Goal: Task Accomplishment & Management: Complete application form

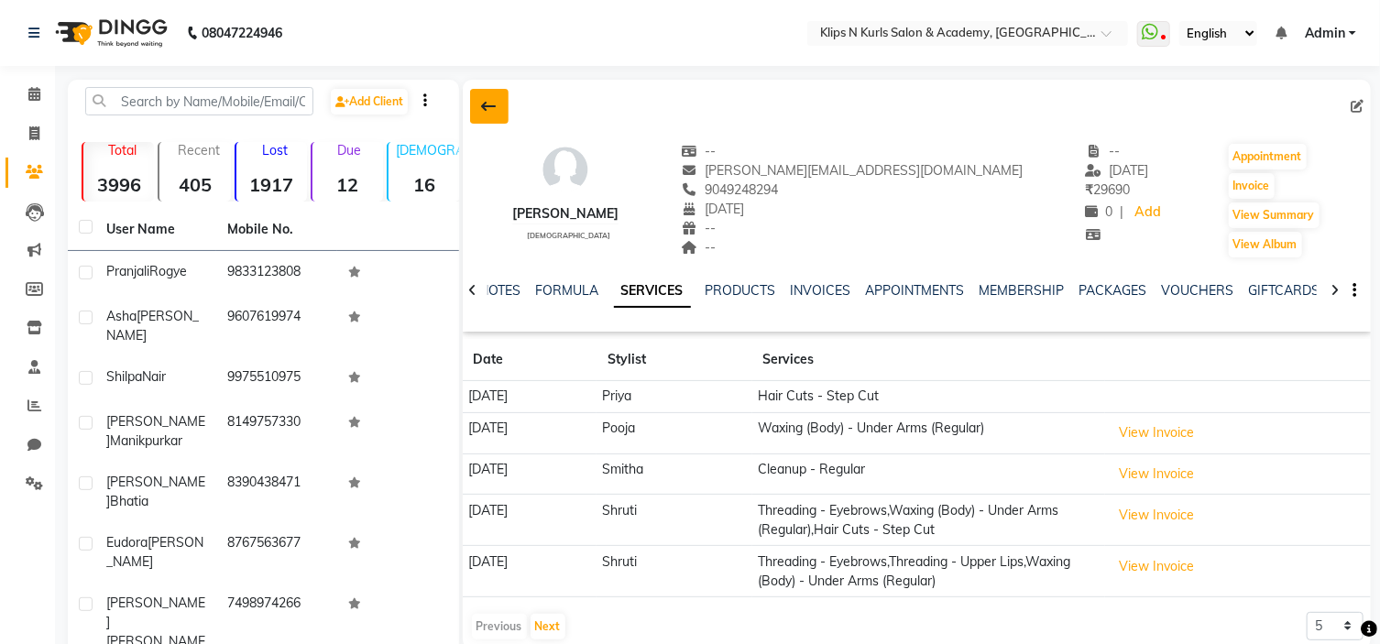
click at [487, 112] on icon at bounding box center [489, 106] width 15 height 15
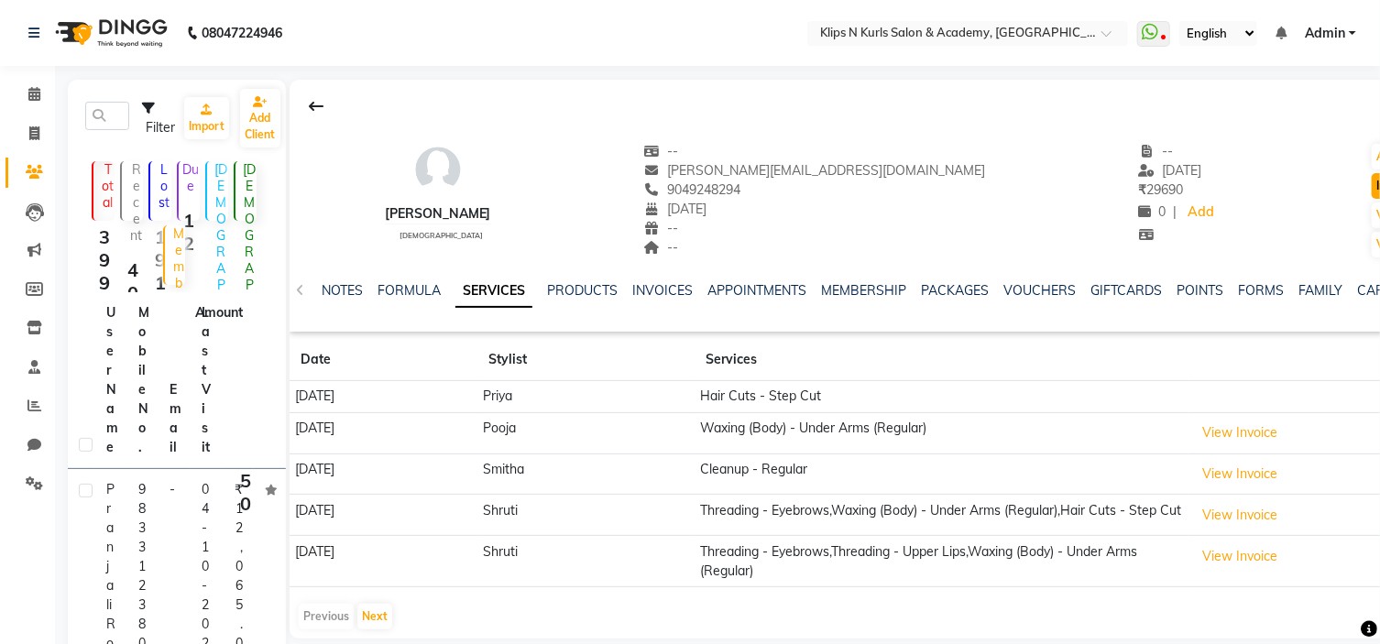
click at [1372, 179] on button "Invoice" at bounding box center [1395, 186] width 46 height 26
select select "124"
select select "service"
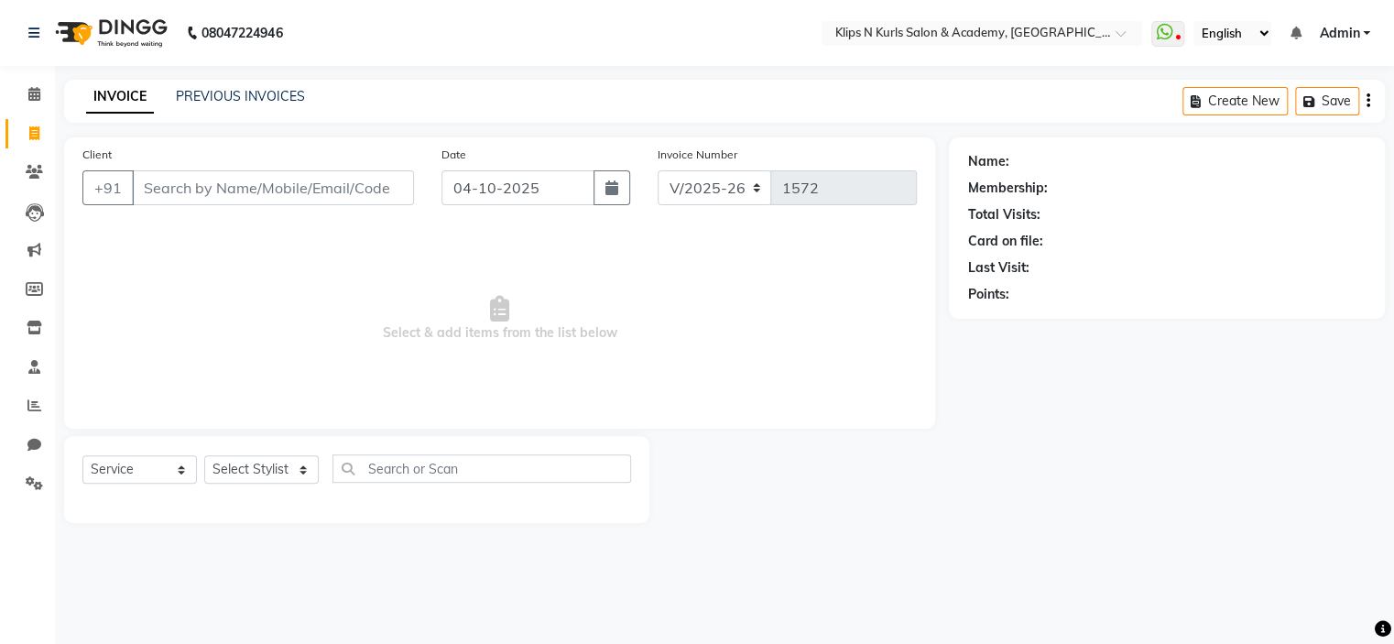
type input "9049248294"
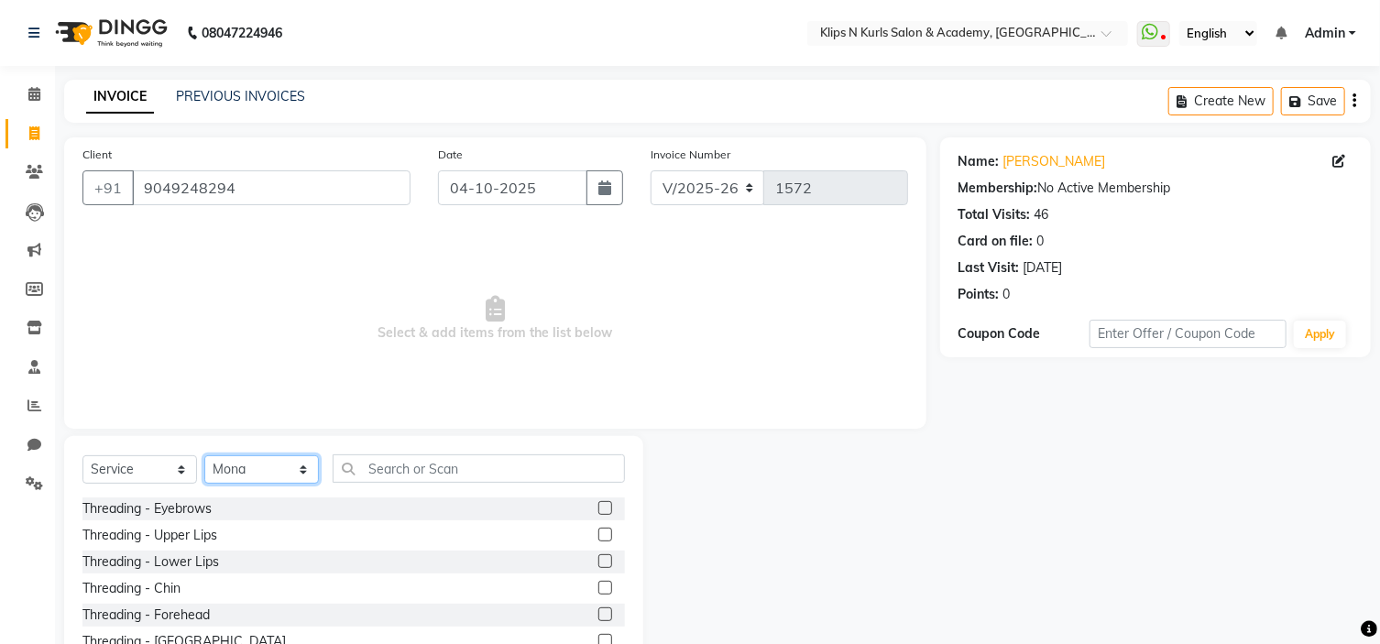
click at [257, 471] on select "Select Stylist Chandani Front Desk [PERSON_NAME] [PERSON_NAME] Neha Pooja [PERS…" at bounding box center [261, 469] width 115 height 28
select select "86065"
click at [204, 456] on select "Select Stylist Chandani Front Desk [PERSON_NAME] [PERSON_NAME] Neha Pooja [PERS…" at bounding box center [261, 469] width 115 height 28
click at [406, 467] on input "text" at bounding box center [479, 468] width 292 height 28
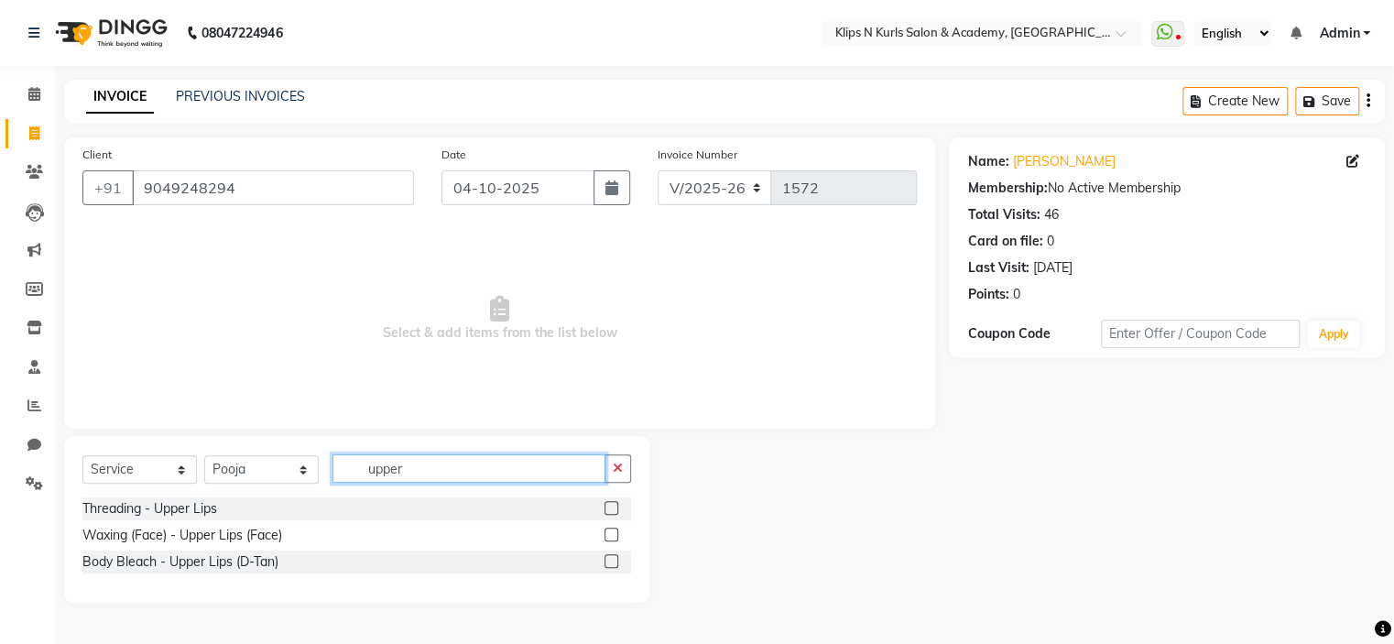
type input "upper"
click at [613, 541] on label at bounding box center [612, 535] width 14 height 14
click at [613, 541] on input "checkbox" at bounding box center [611, 536] width 12 height 12
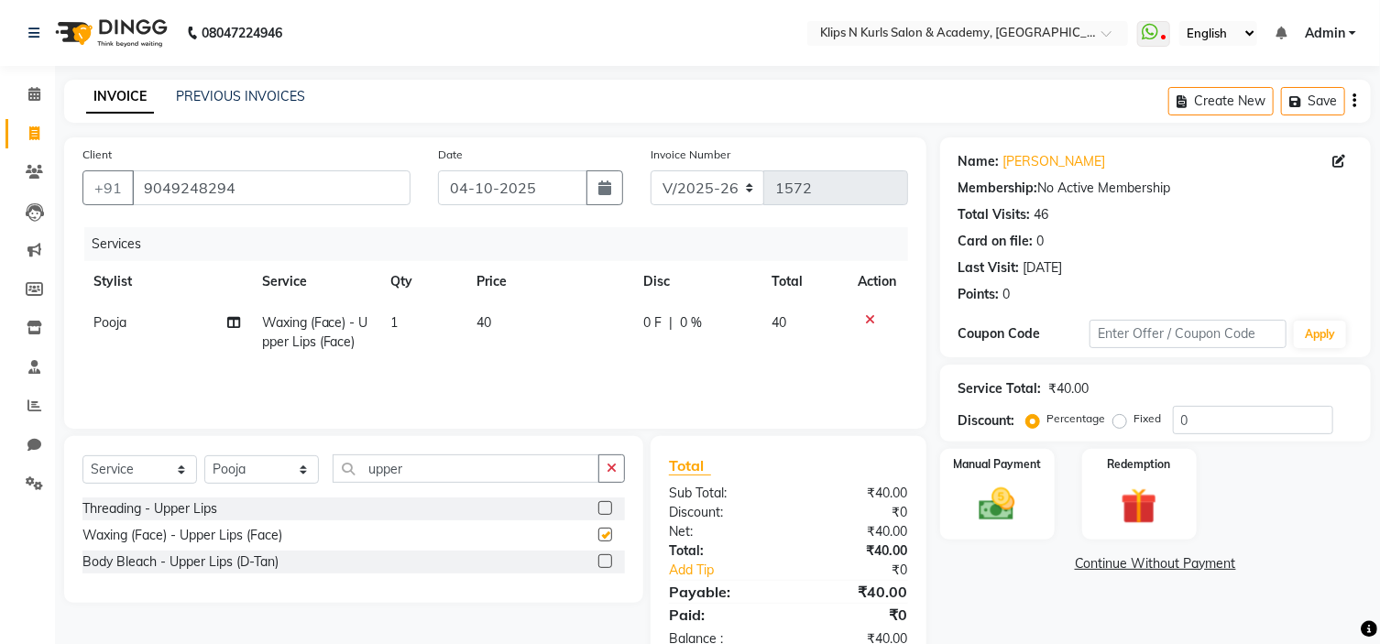
checkbox input "false"
click at [476, 479] on input "upper" at bounding box center [466, 468] width 267 height 28
type input "u"
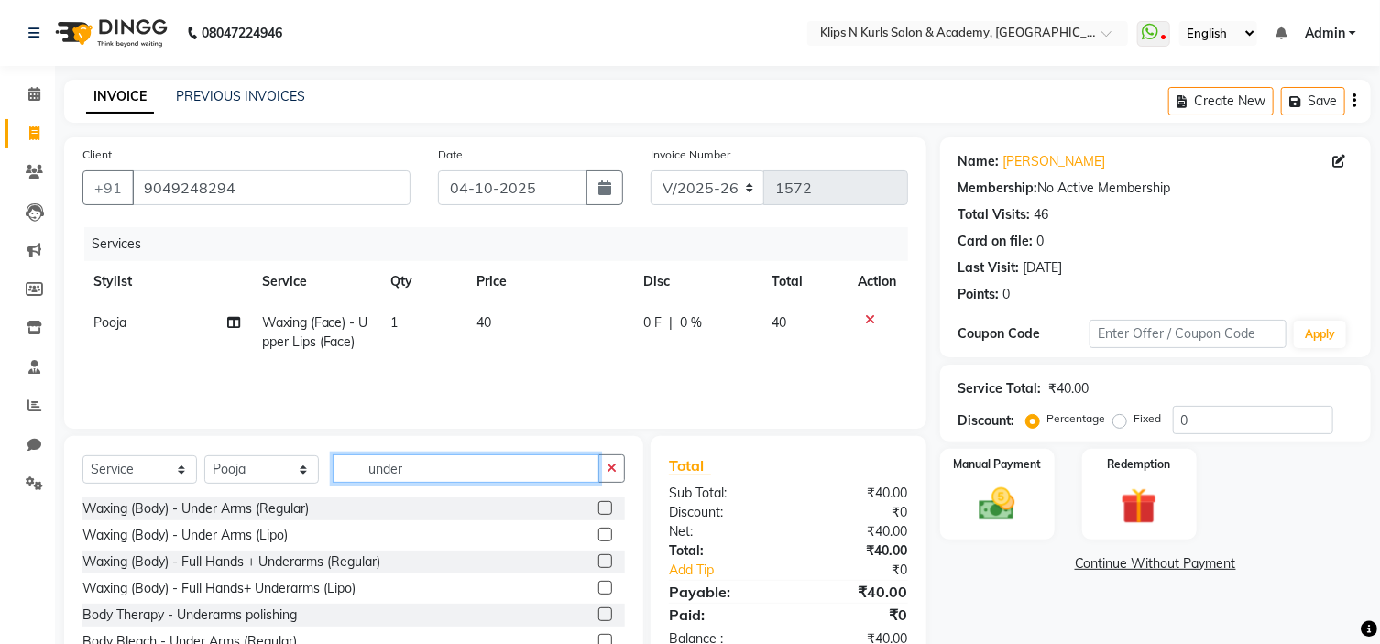
type input "under"
click at [598, 509] on label at bounding box center [605, 508] width 14 height 14
click at [598, 509] on input "checkbox" at bounding box center [604, 509] width 12 height 12
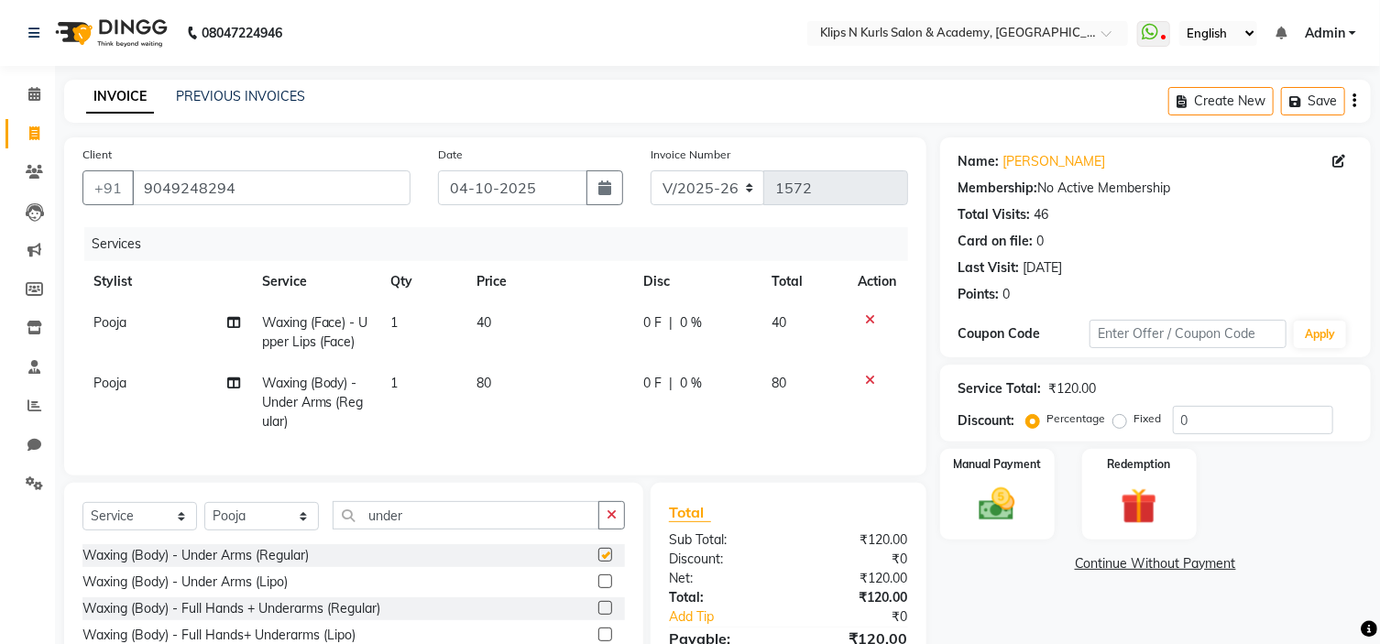
checkbox input "false"
click at [425, 516] on input "under" at bounding box center [466, 515] width 267 height 28
type input "u"
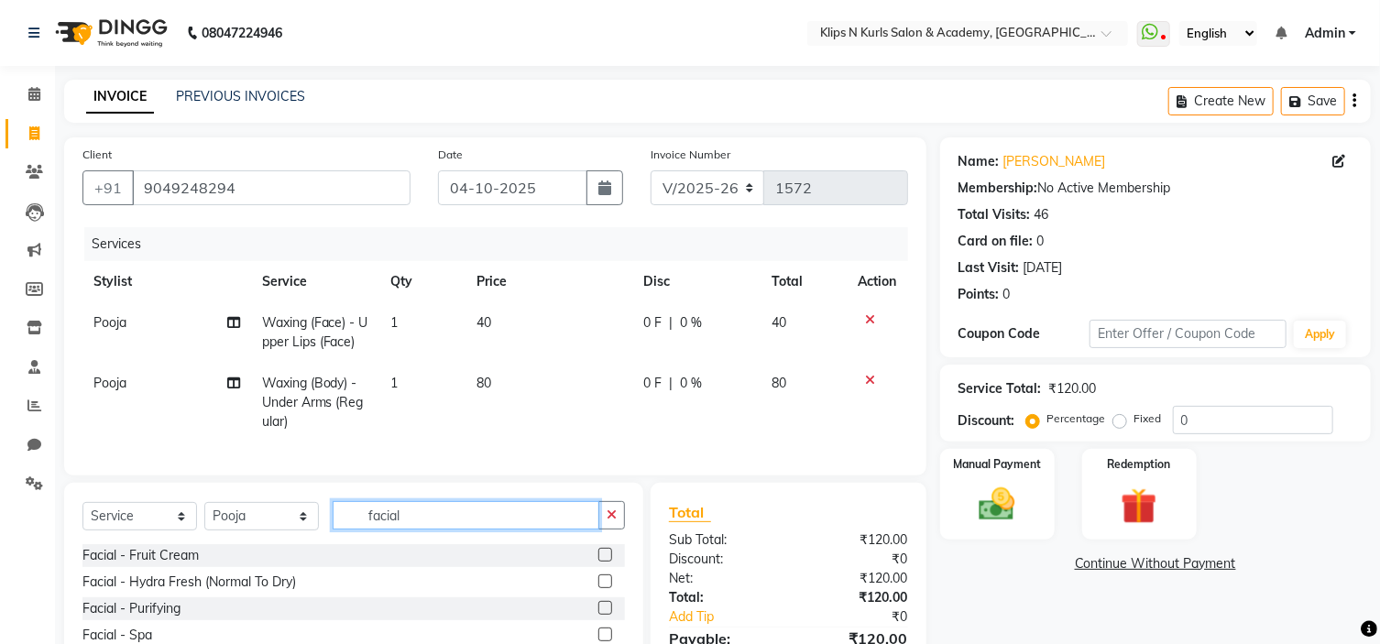
scroll to position [150, 0]
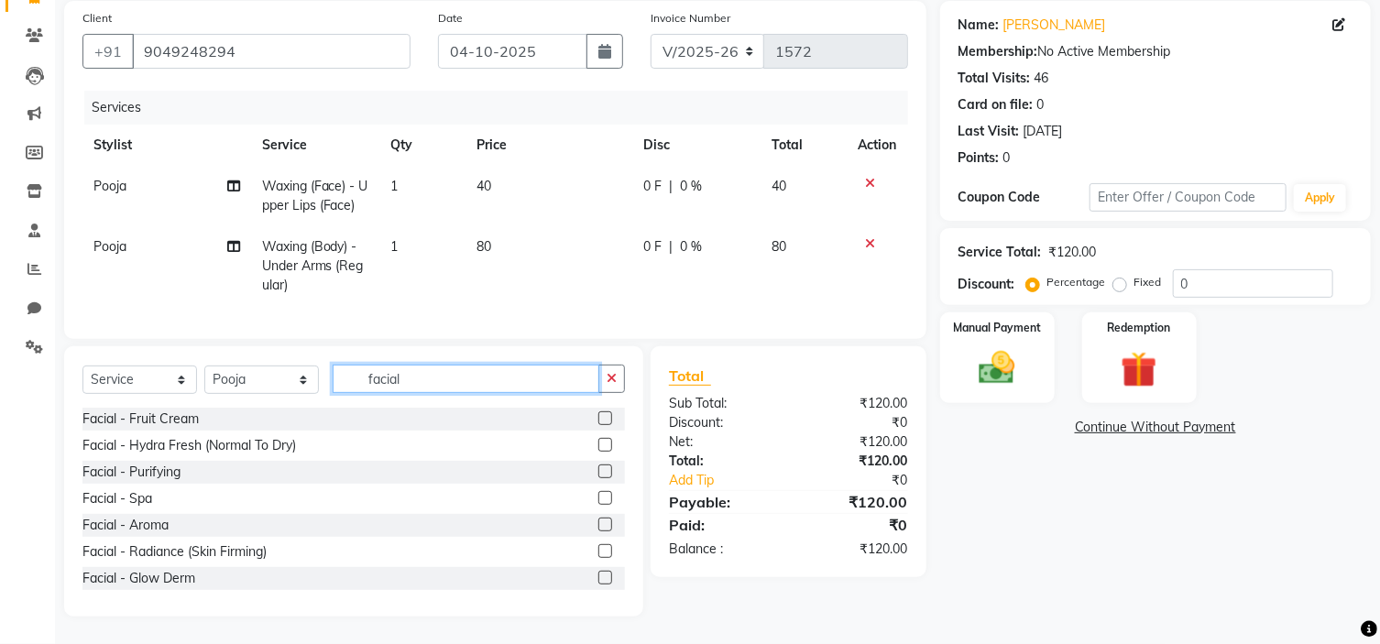
type input "facial"
click at [598, 442] on label at bounding box center [605, 445] width 14 height 14
click at [598, 442] on input "checkbox" at bounding box center [604, 446] width 12 height 12
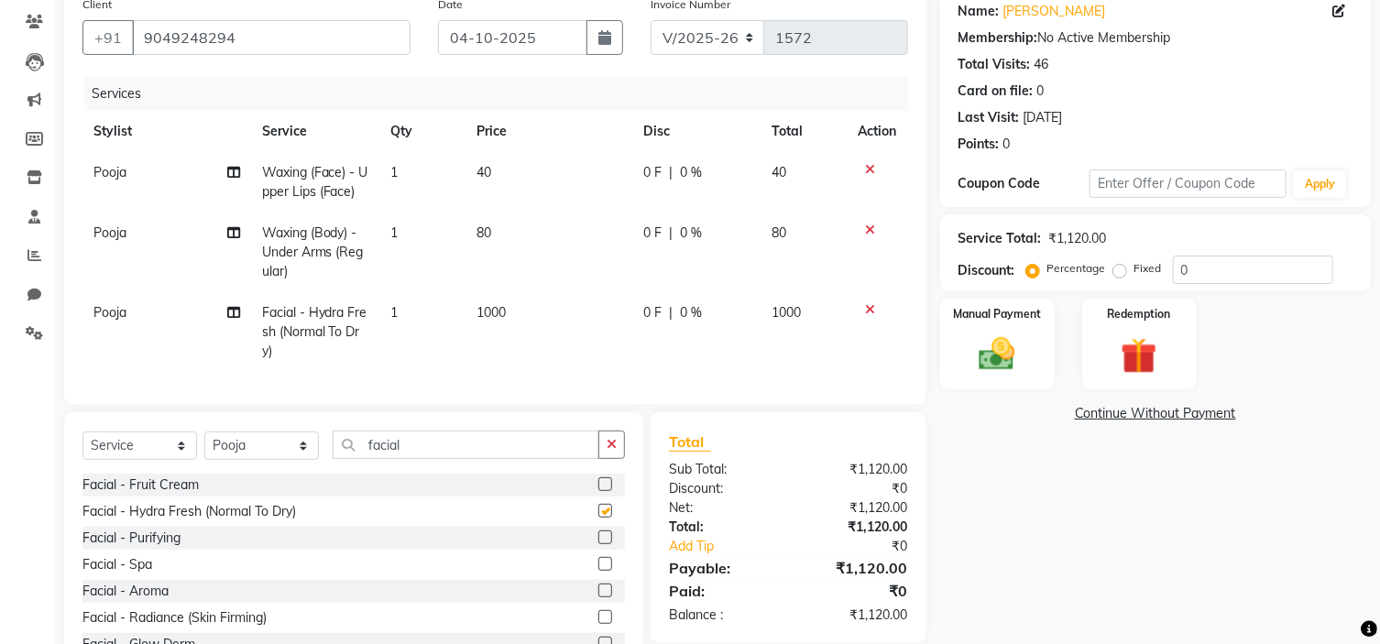
checkbox input "false"
click at [988, 355] on img at bounding box center [997, 355] width 60 height 43
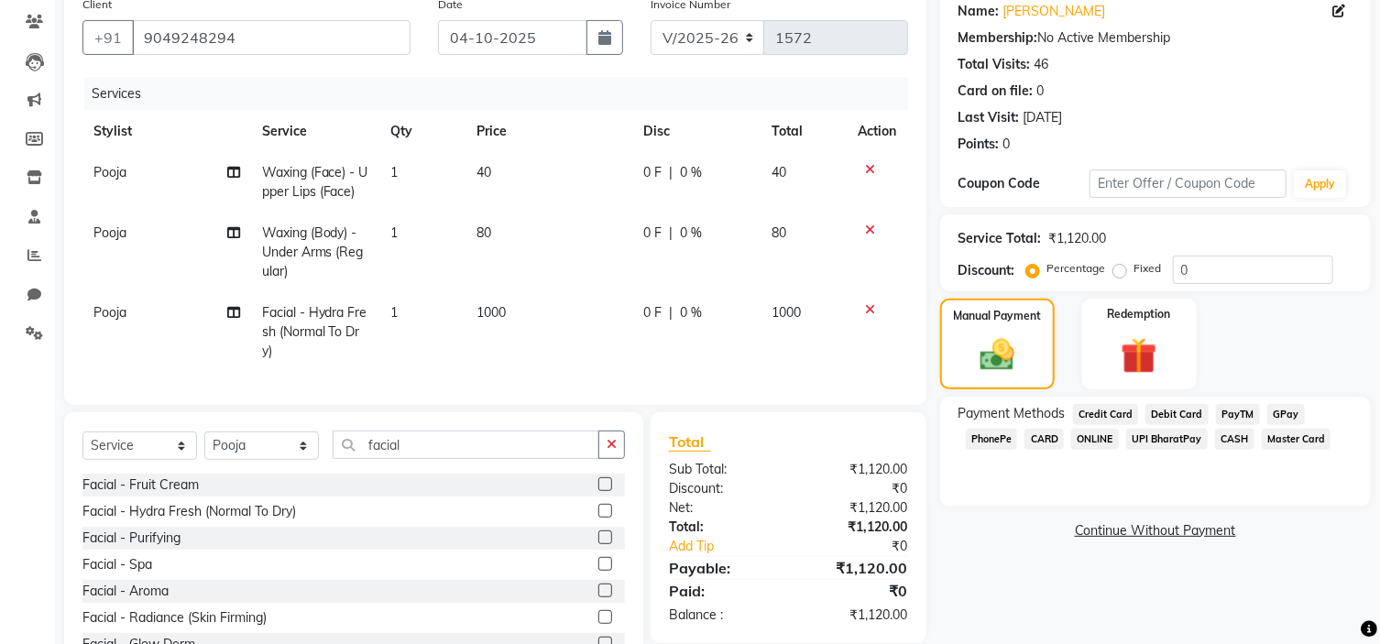
click at [1280, 415] on span "GPay" at bounding box center [1286, 414] width 38 height 21
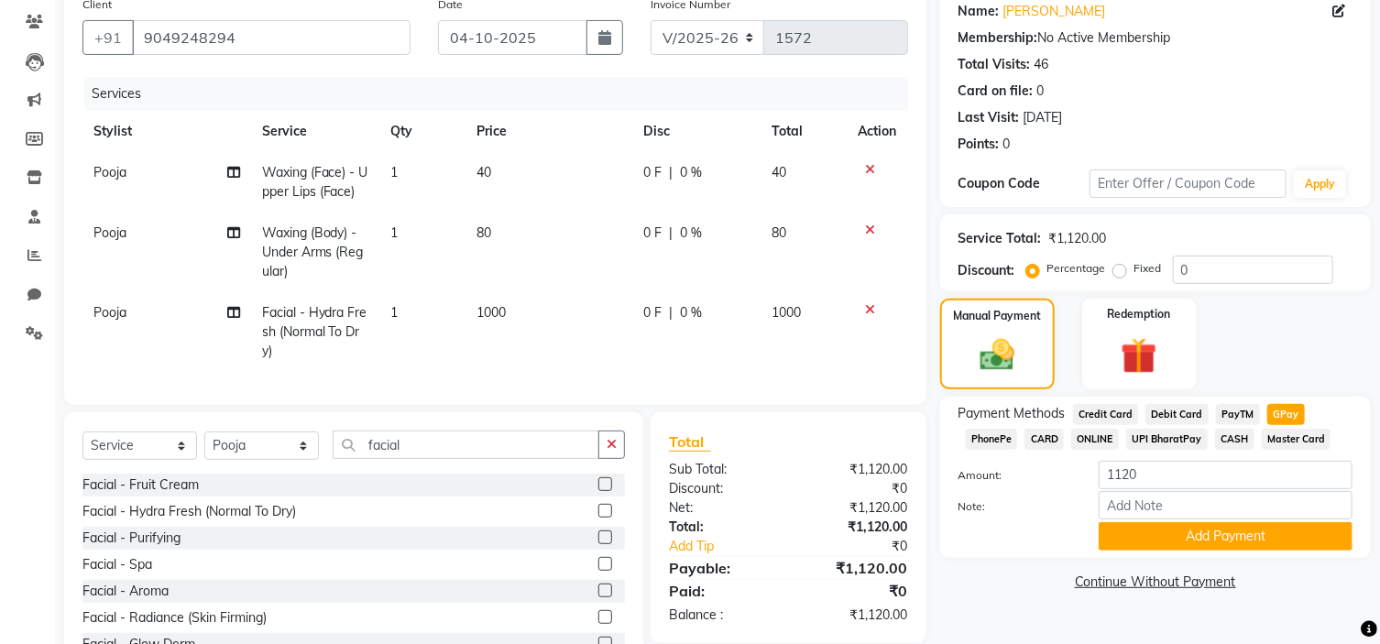
click at [1260, 369] on div "Manual Payment Redemption" at bounding box center [1155, 344] width 458 height 91
click at [1262, 535] on button "Add Payment" at bounding box center [1226, 536] width 254 height 28
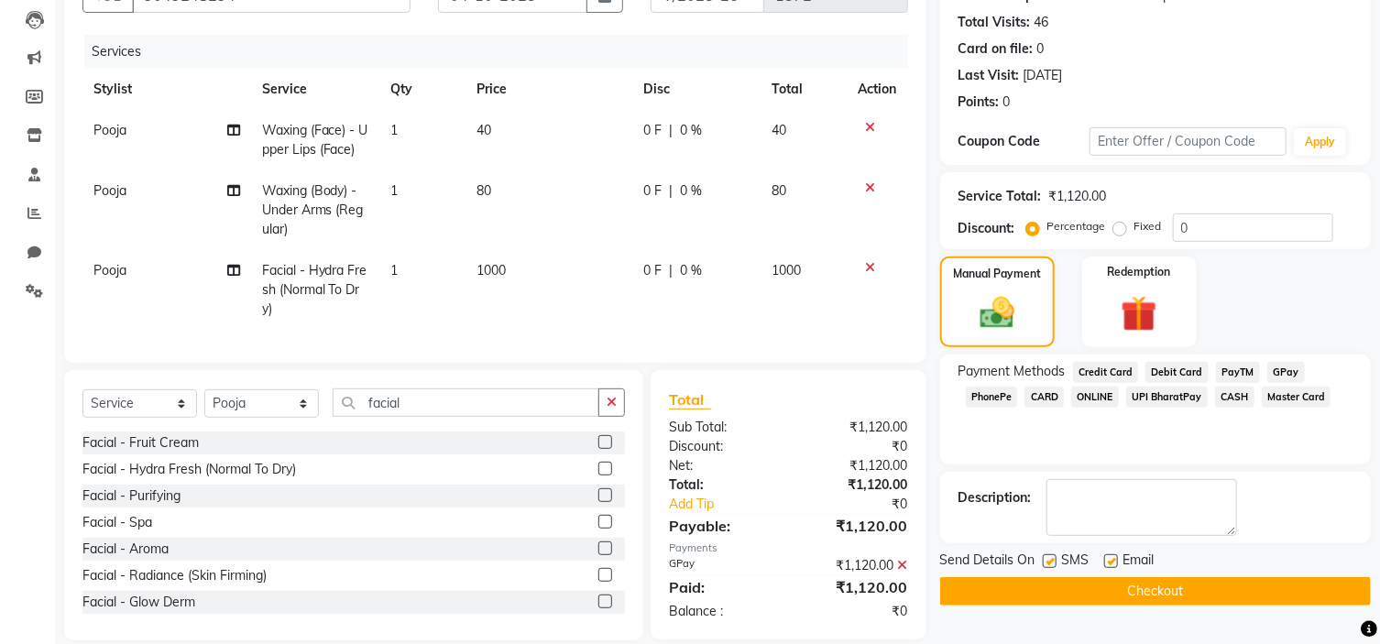
scroll to position [231, 0]
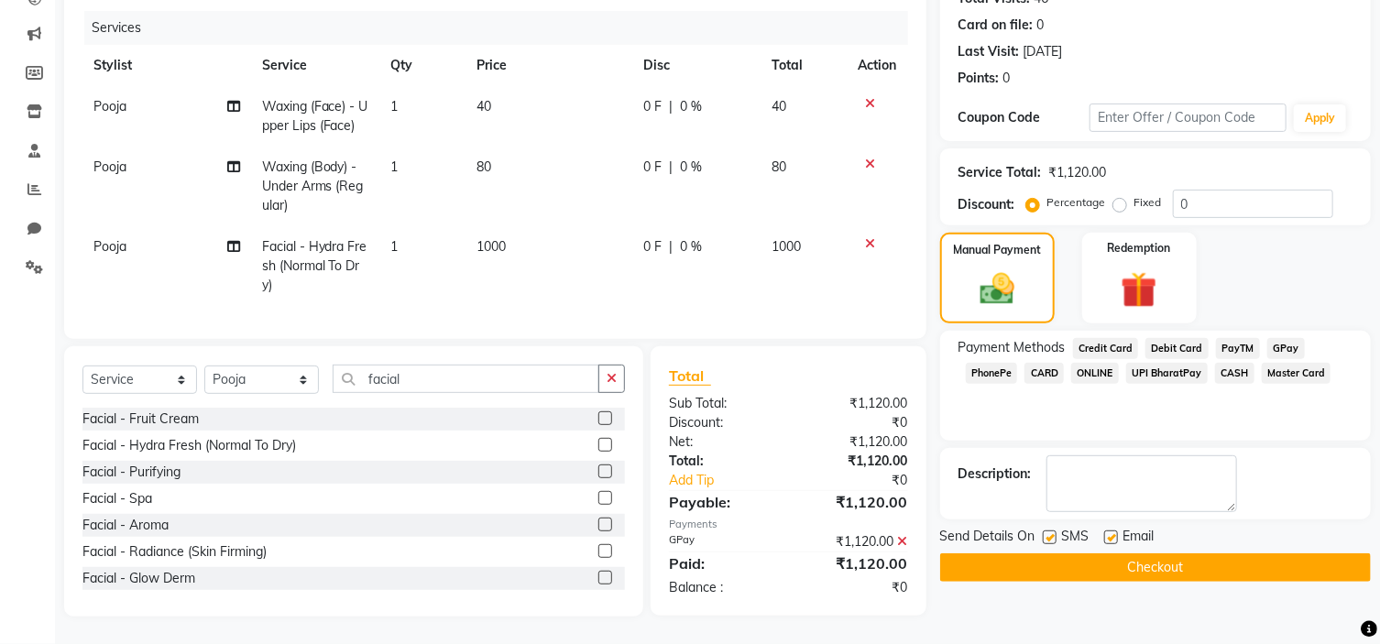
click at [1147, 553] on button "Checkout" at bounding box center [1155, 567] width 431 height 28
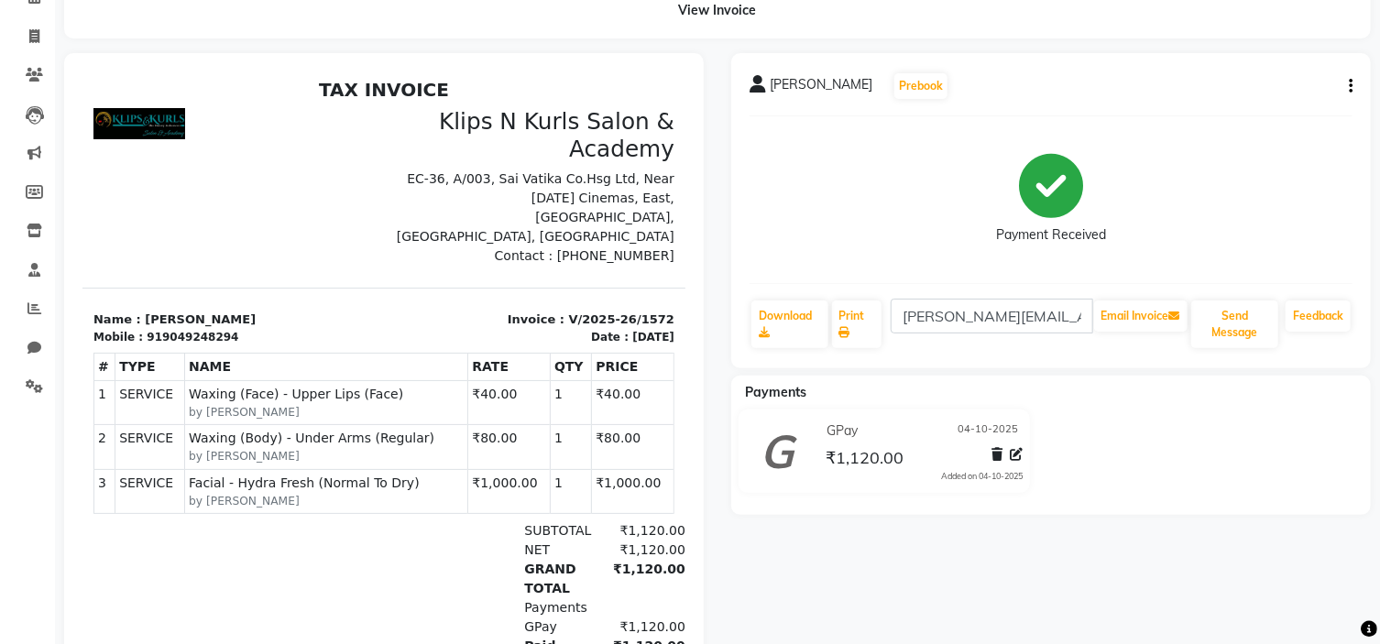
scroll to position [61, 0]
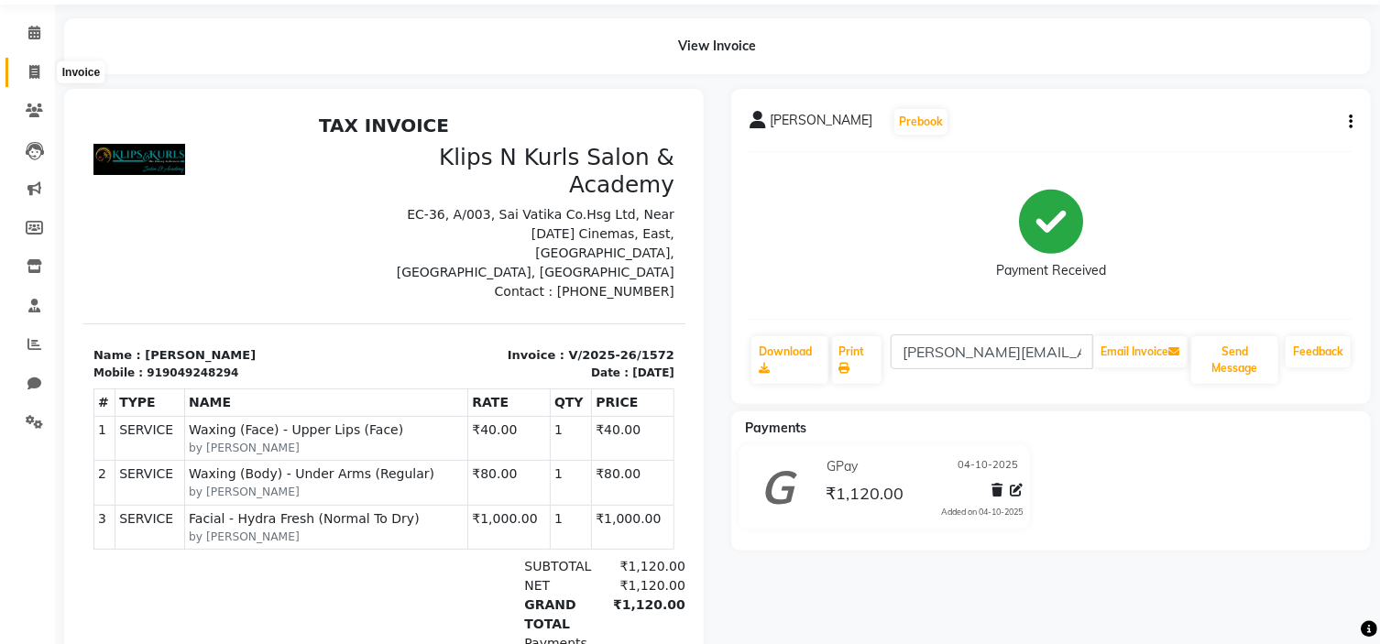
click at [36, 71] on icon at bounding box center [34, 72] width 10 height 14
select select "service"
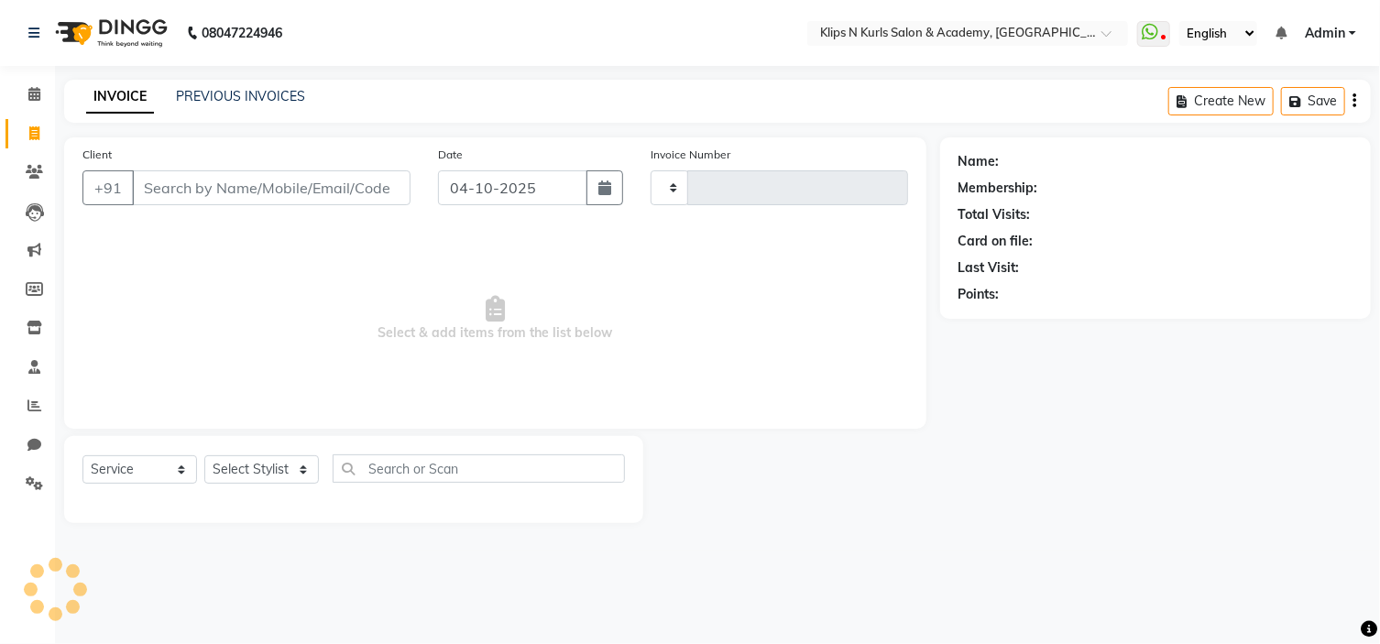
type input "1573"
select select "124"
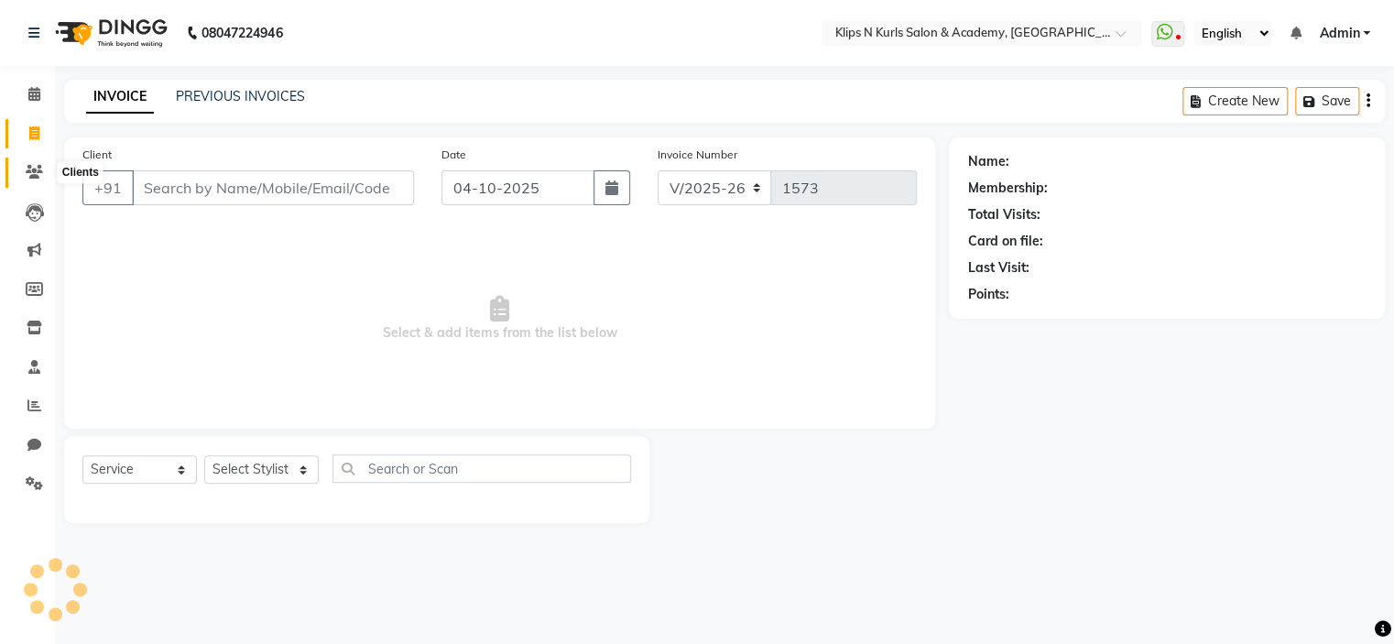
click at [21, 179] on span at bounding box center [34, 172] width 32 height 21
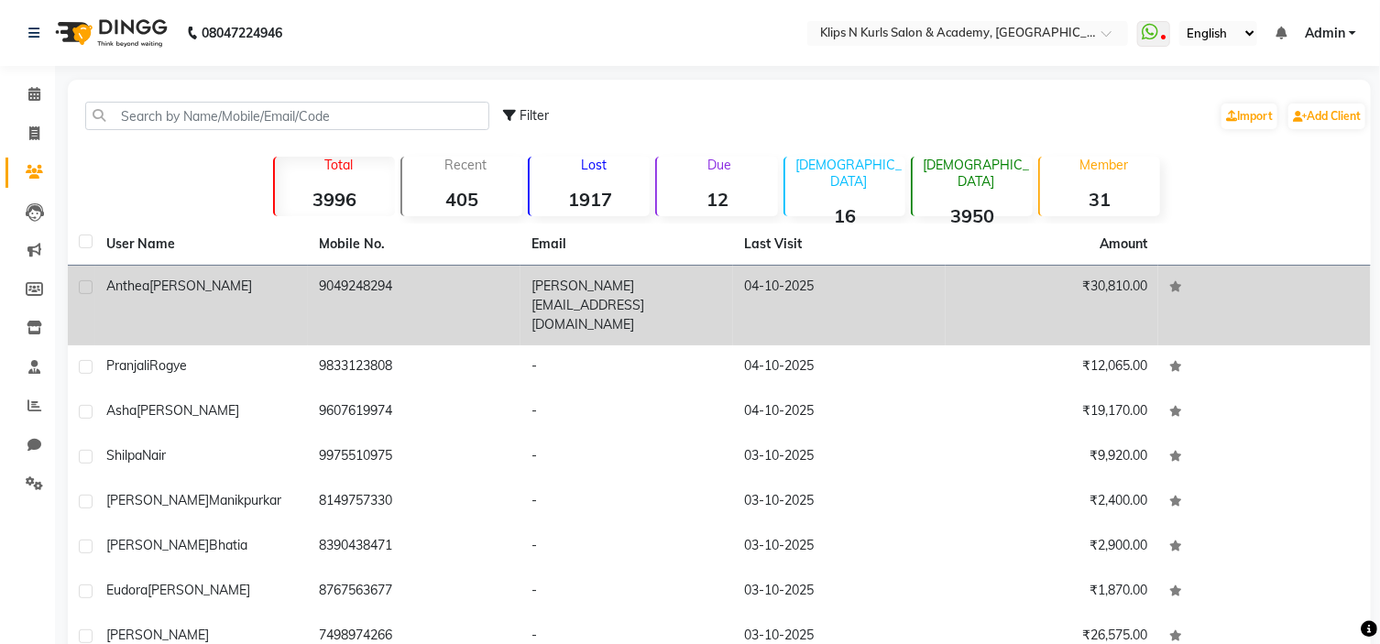
click at [247, 297] on td "[PERSON_NAME]" at bounding box center [201, 306] width 213 height 80
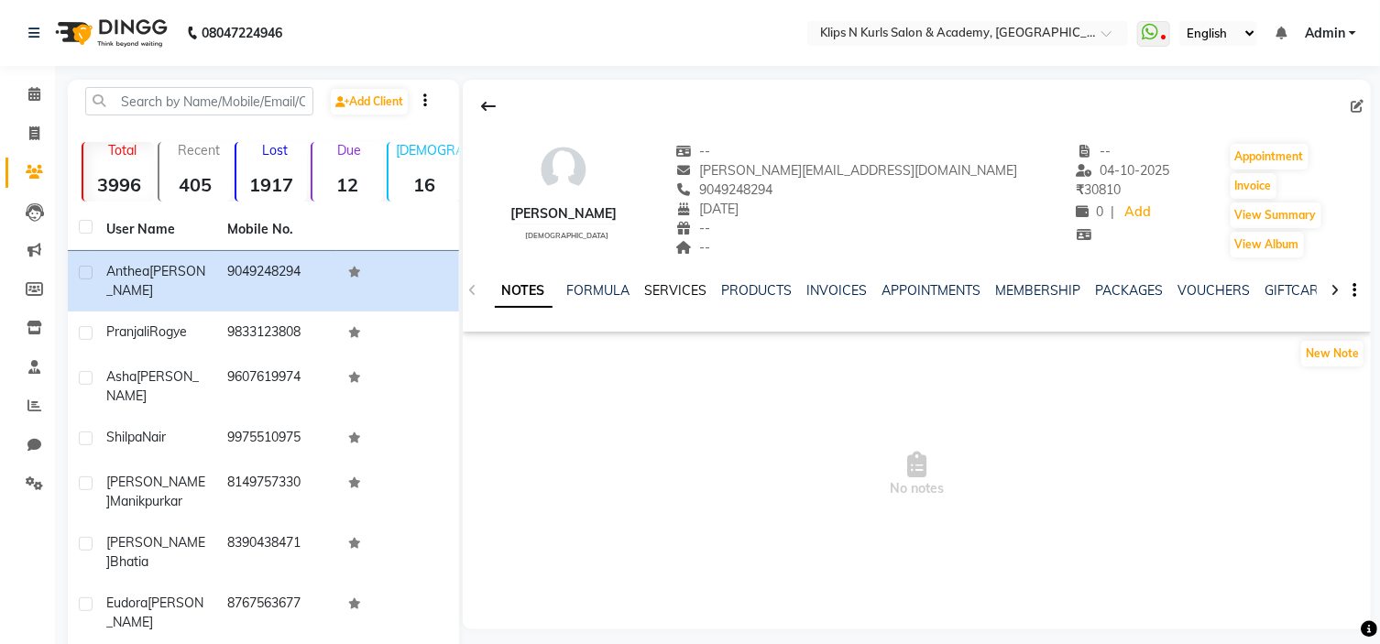
click at [678, 291] on link "SERVICES" at bounding box center [676, 290] width 62 height 16
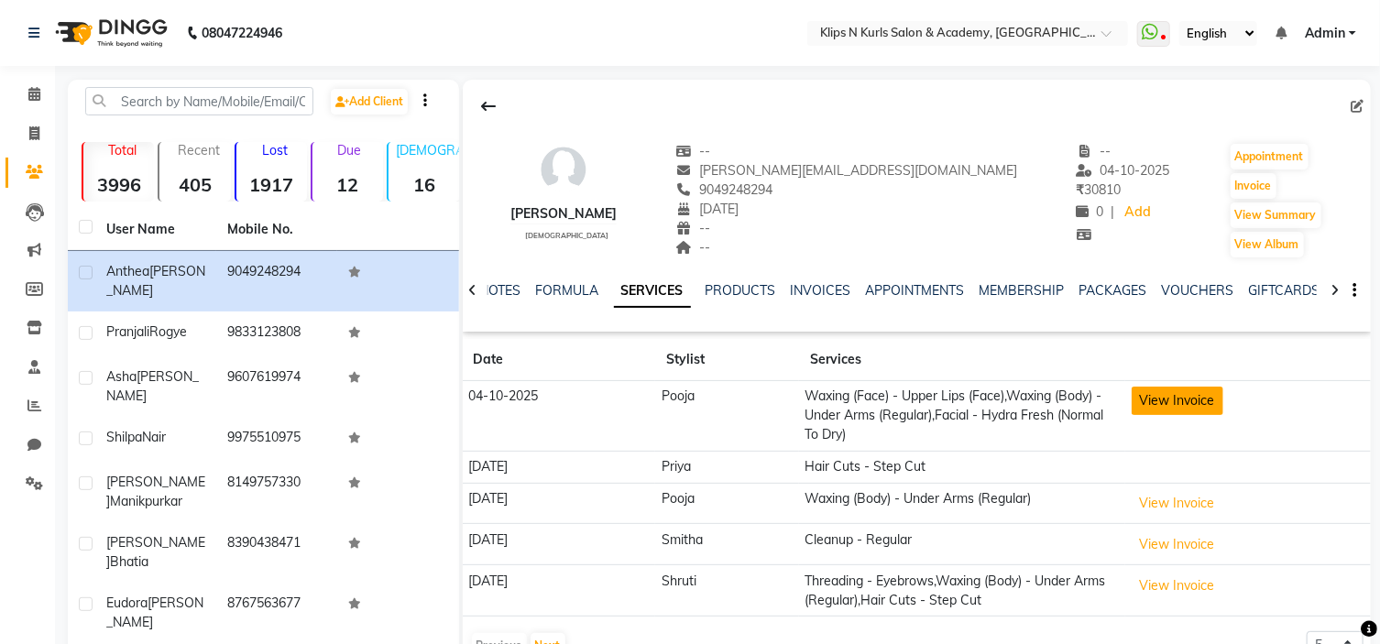
click at [1152, 407] on button "View Invoice" at bounding box center [1178, 401] width 92 height 28
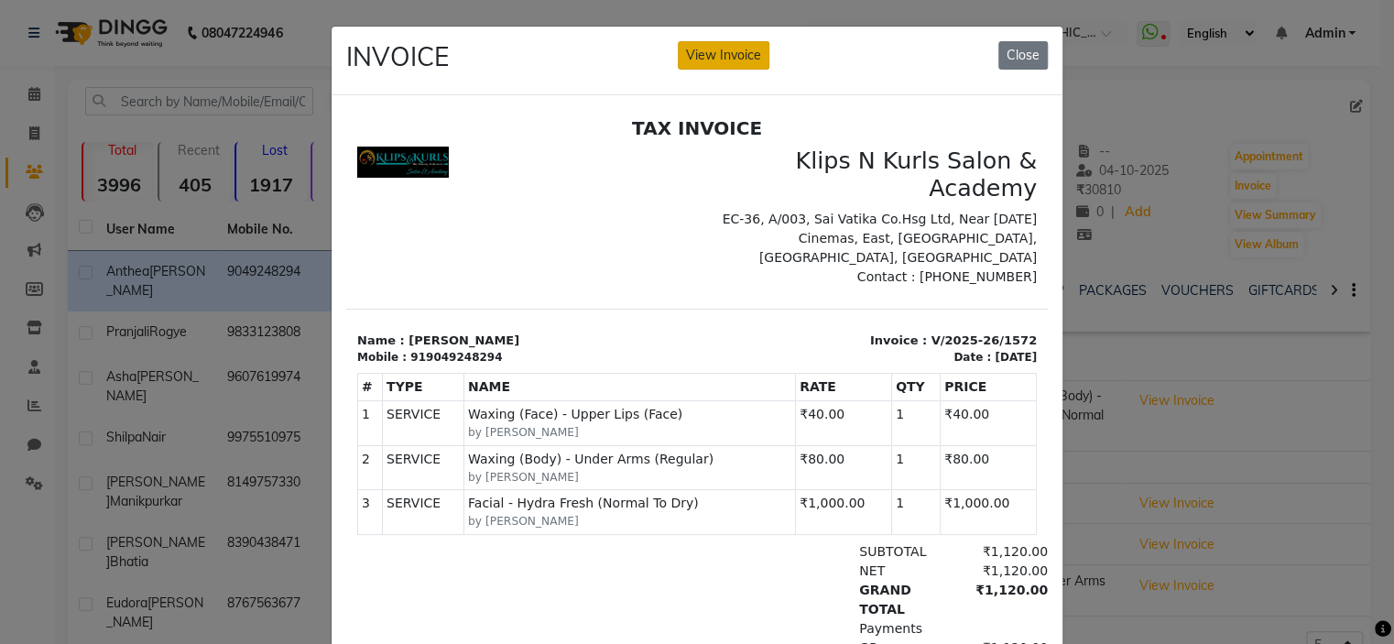
click at [735, 57] on button "View Invoice" at bounding box center [724, 55] width 92 height 28
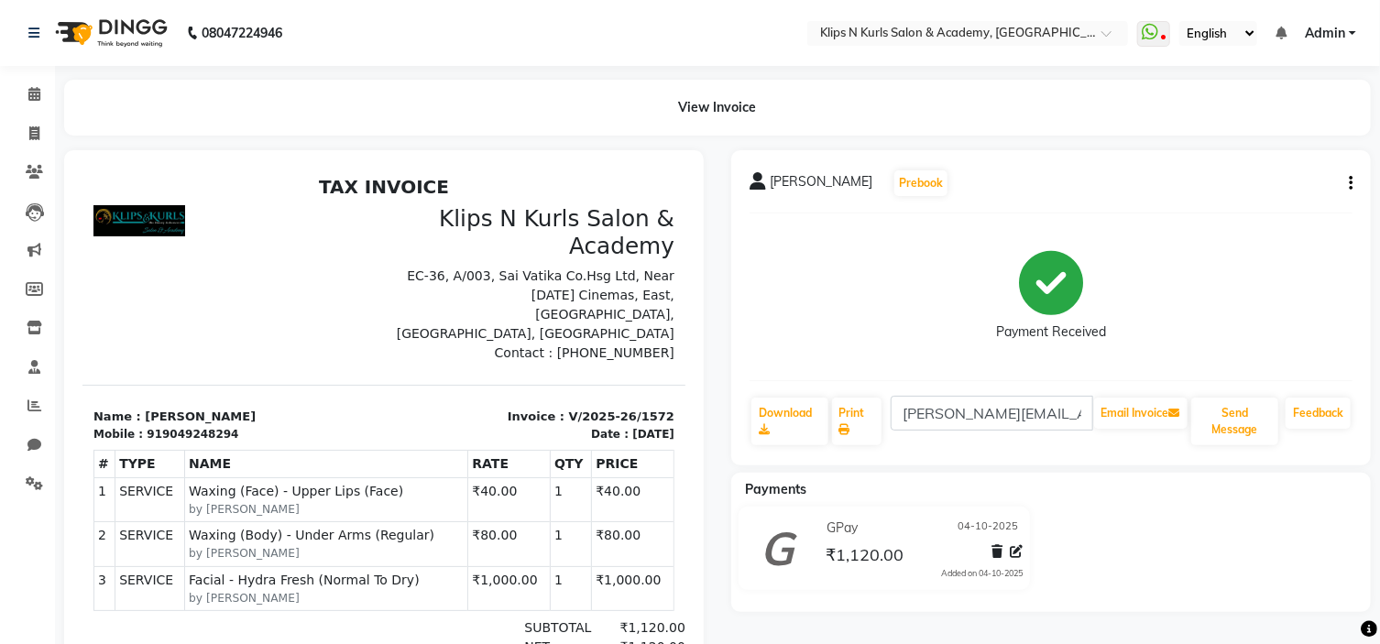
click at [1342, 179] on button "button" at bounding box center [1346, 183] width 11 height 19
click at [1294, 207] on div "Edit Invoice" at bounding box center [1260, 206] width 126 height 23
select select "service"
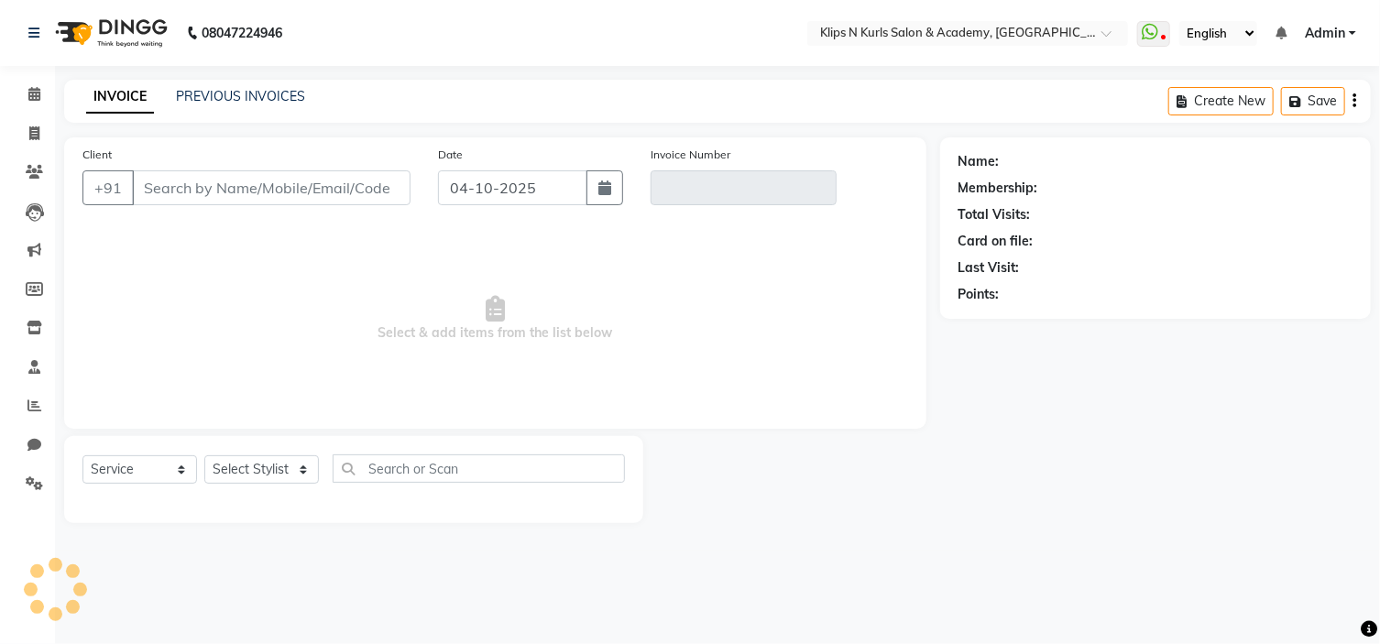
select select "3852"
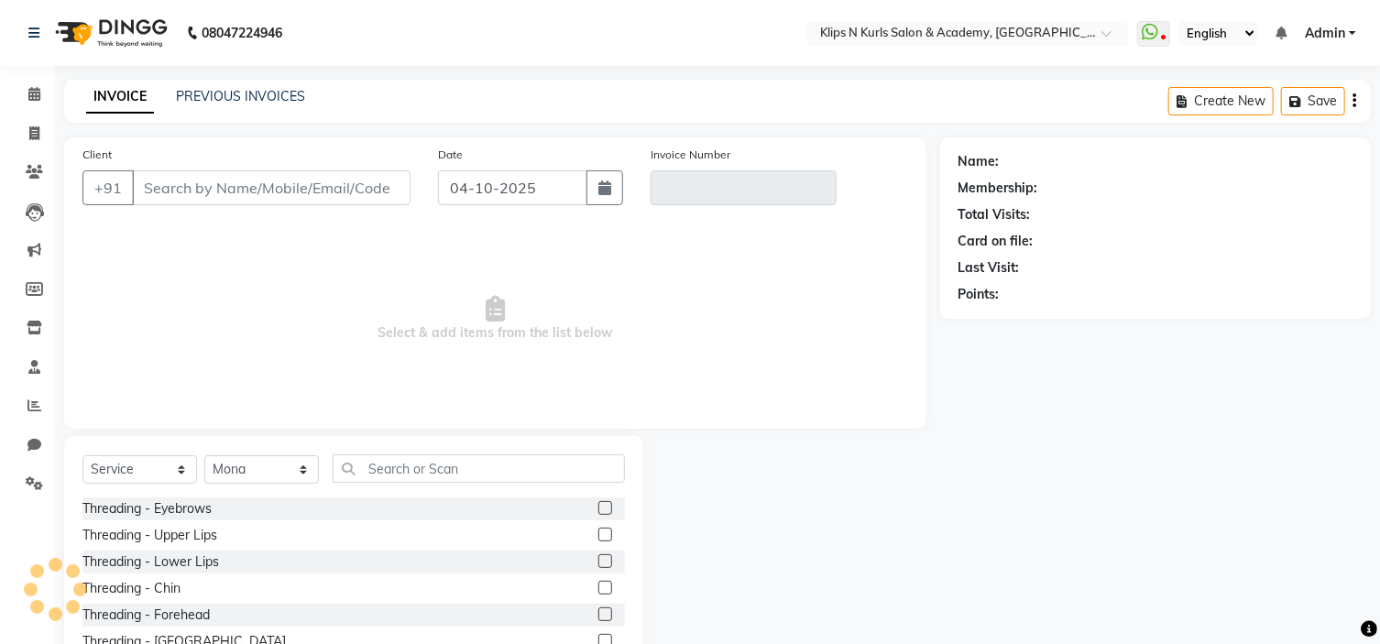
type input "9049248294"
type input "V/2025-26/1572"
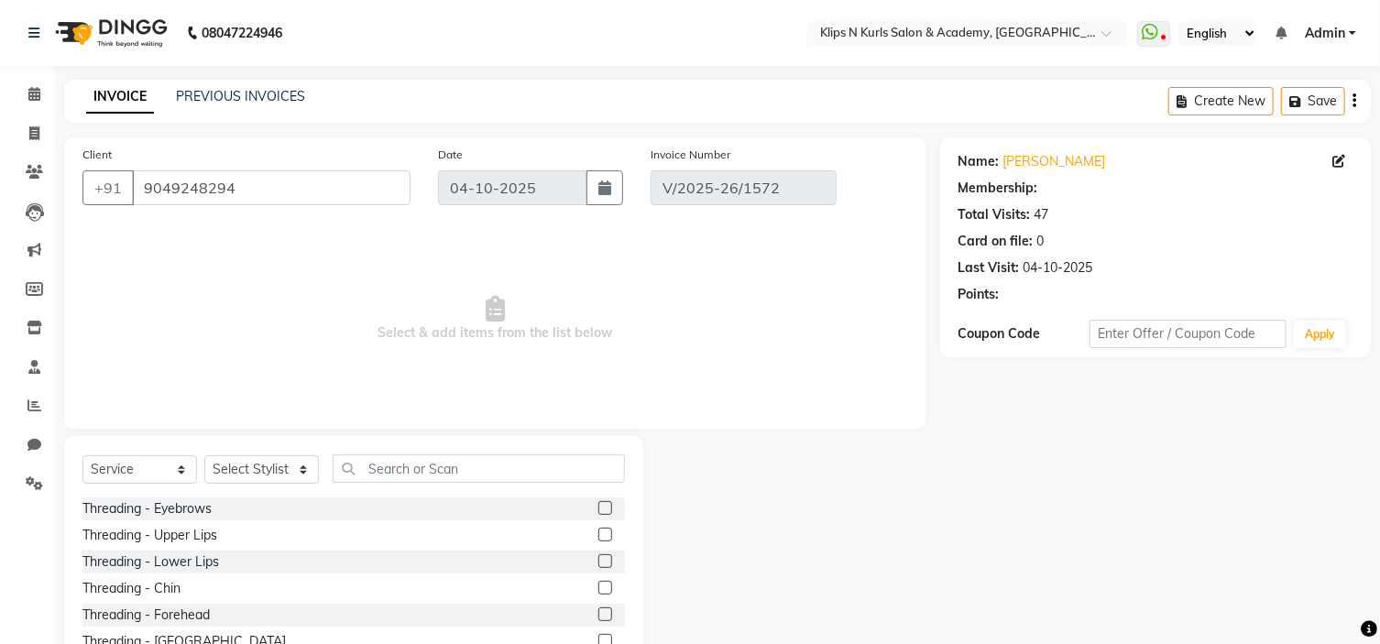
select select "select"
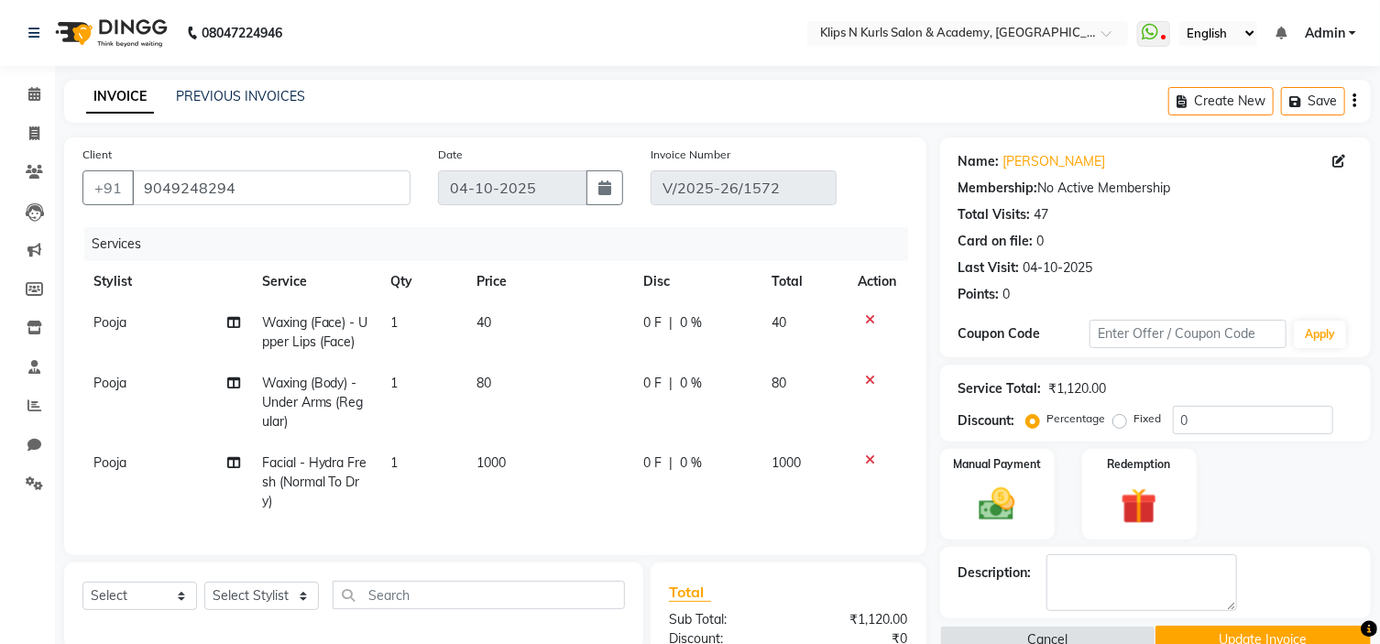
scroll to position [229, 0]
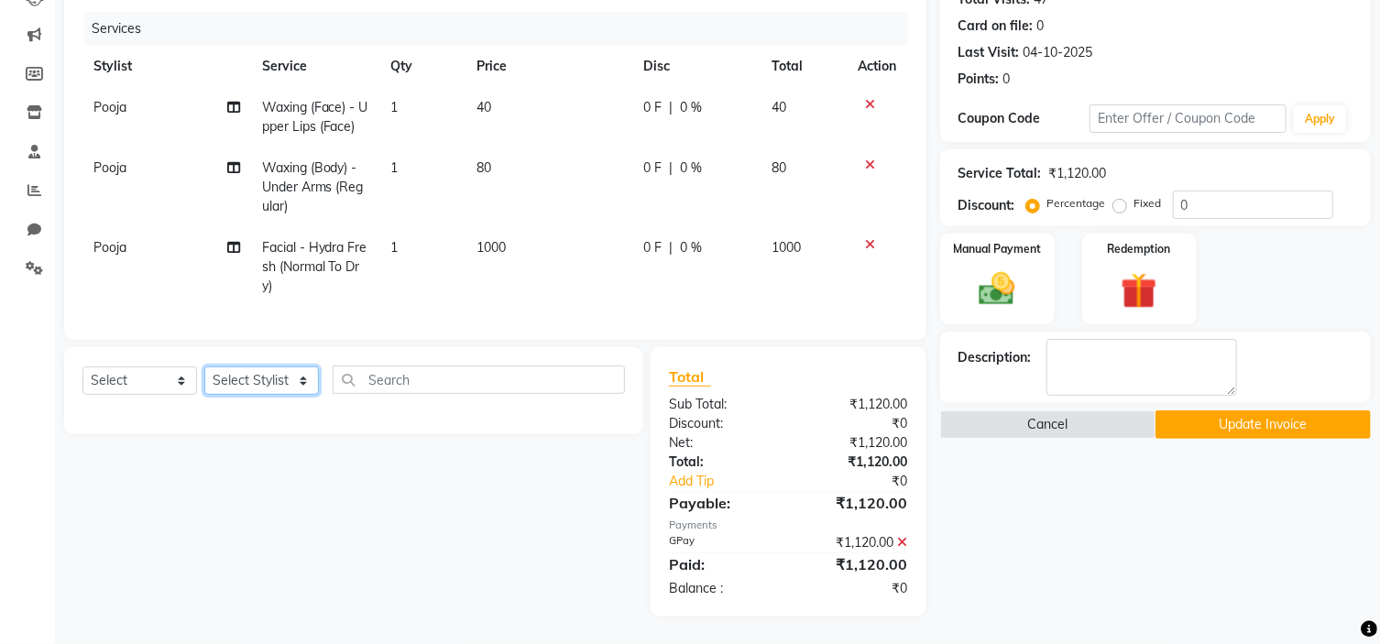
click at [290, 377] on select "Select Stylist Chandani Front Desk [PERSON_NAME] [PERSON_NAME] Neha Pooja [PERS…" at bounding box center [261, 380] width 115 height 28
select select "49322"
click at [204, 367] on select "Select Stylist Chandani Front Desk [PERSON_NAME] [PERSON_NAME] Neha Pooja [PERS…" at bounding box center [261, 380] width 115 height 28
click at [176, 381] on select "Select Service Product Membership Package Voucher Prepaid Gift Card" at bounding box center [139, 380] width 115 height 28
drag, startPoint x: 175, startPoint y: 389, endPoint x: 371, endPoint y: 389, distance: 196.1
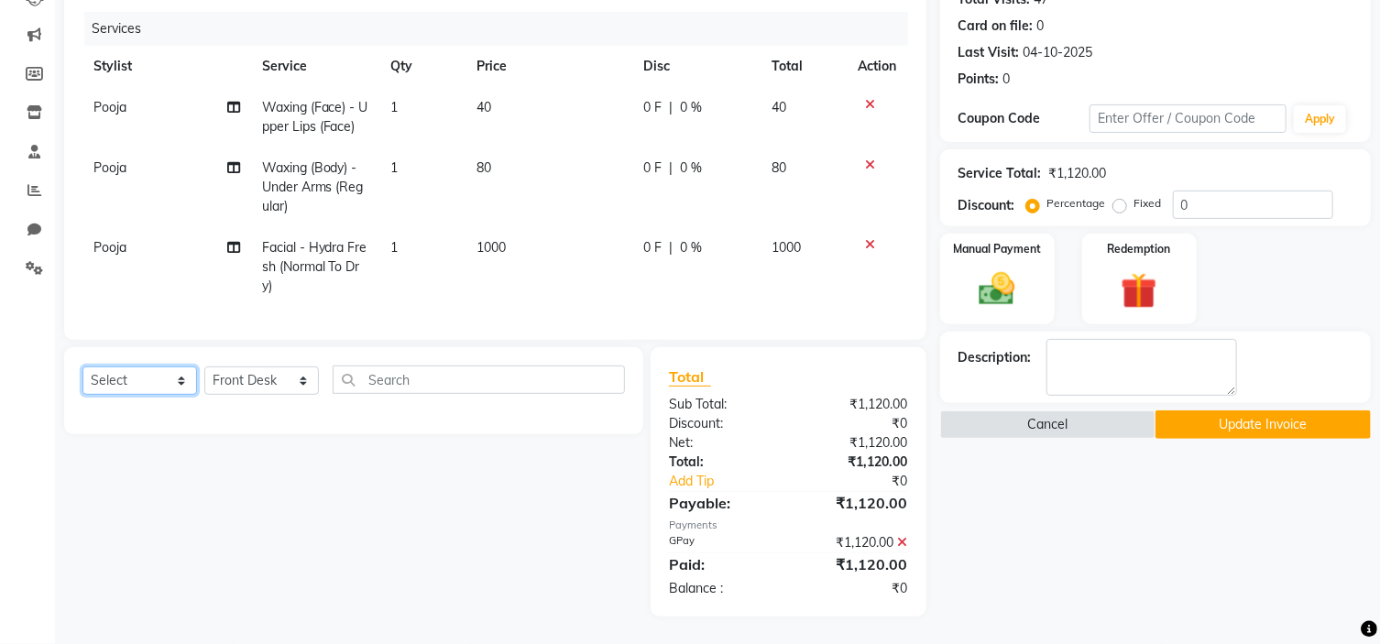
click at [371, 389] on div "Select Service Product Membership Package Voucher Prepaid Gift Card Select Styl…" at bounding box center [353, 387] width 542 height 43
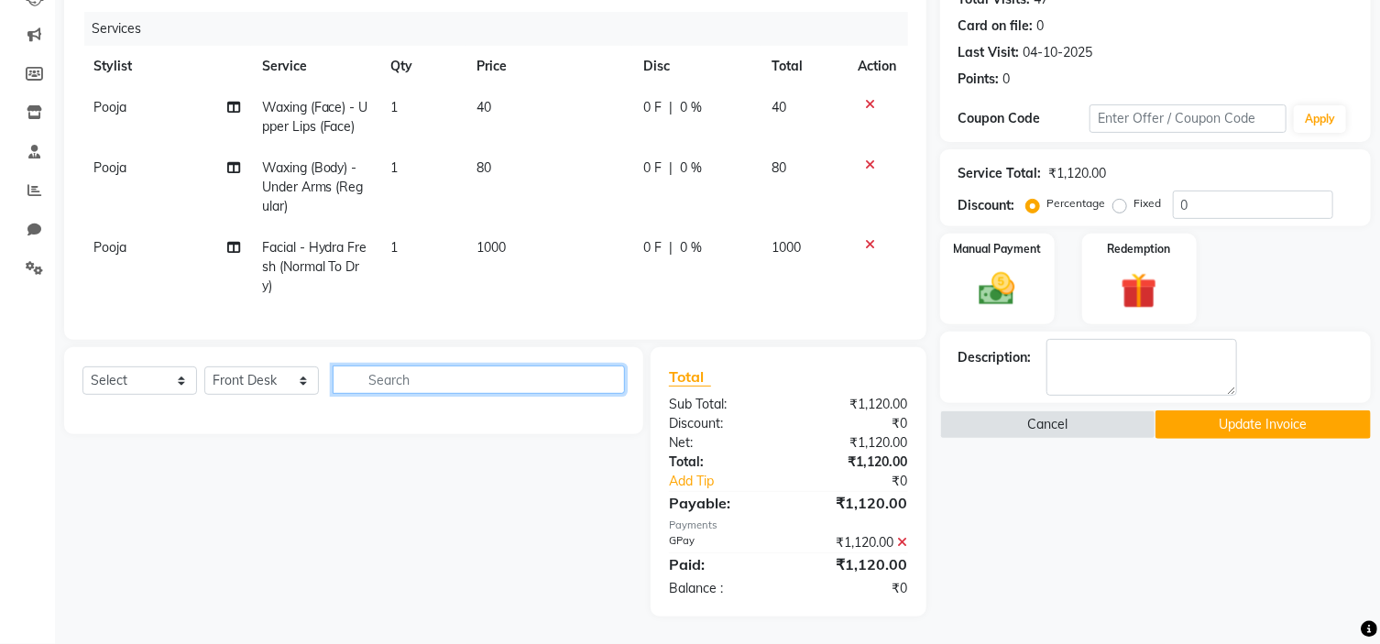
click at [587, 382] on input "text" at bounding box center [479, 380] width 292 height 28
type input "c"
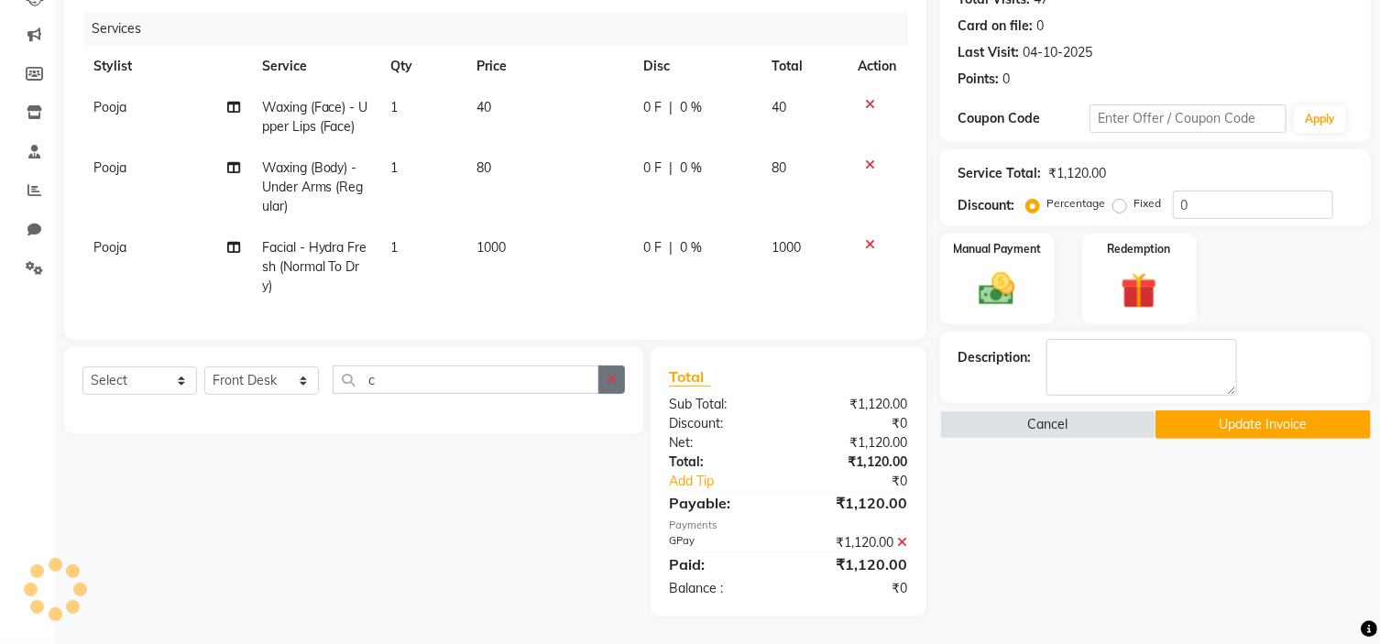
click at [613, 388] on button "button" at bounding box center [611, 380] width 27 height 28
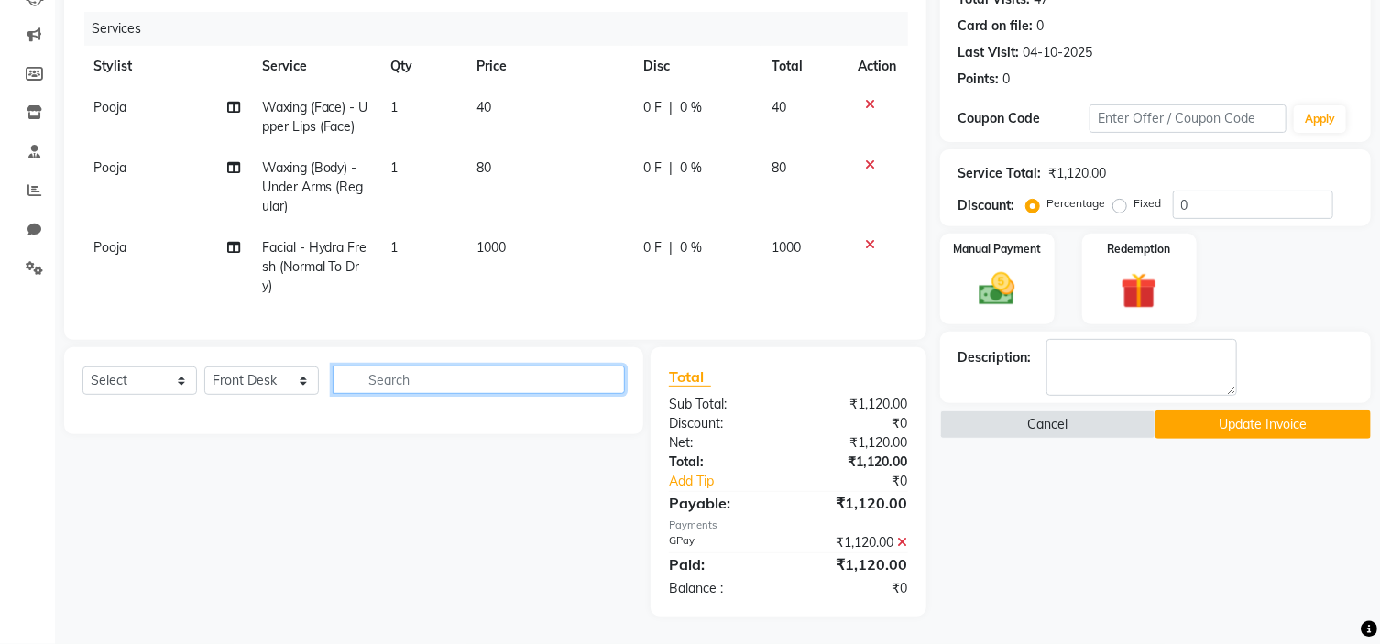
click at [462, 388] on input "text" at bounding box center [479, 380] width 292 height 28
click at [1096, 410] on button "Cancel" at bounding box center [1047, 424] width 215 height 28
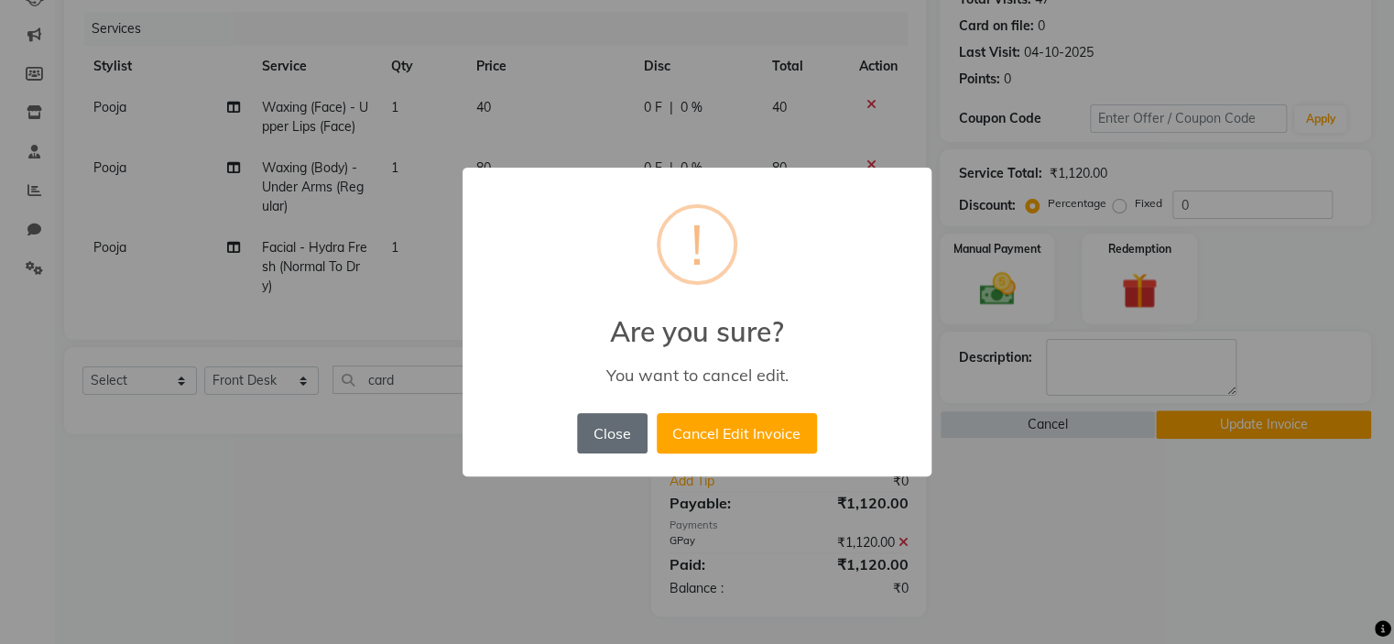
click at [630, 432] on button "Close" at bounding box center [612, 433] width 70 height 40
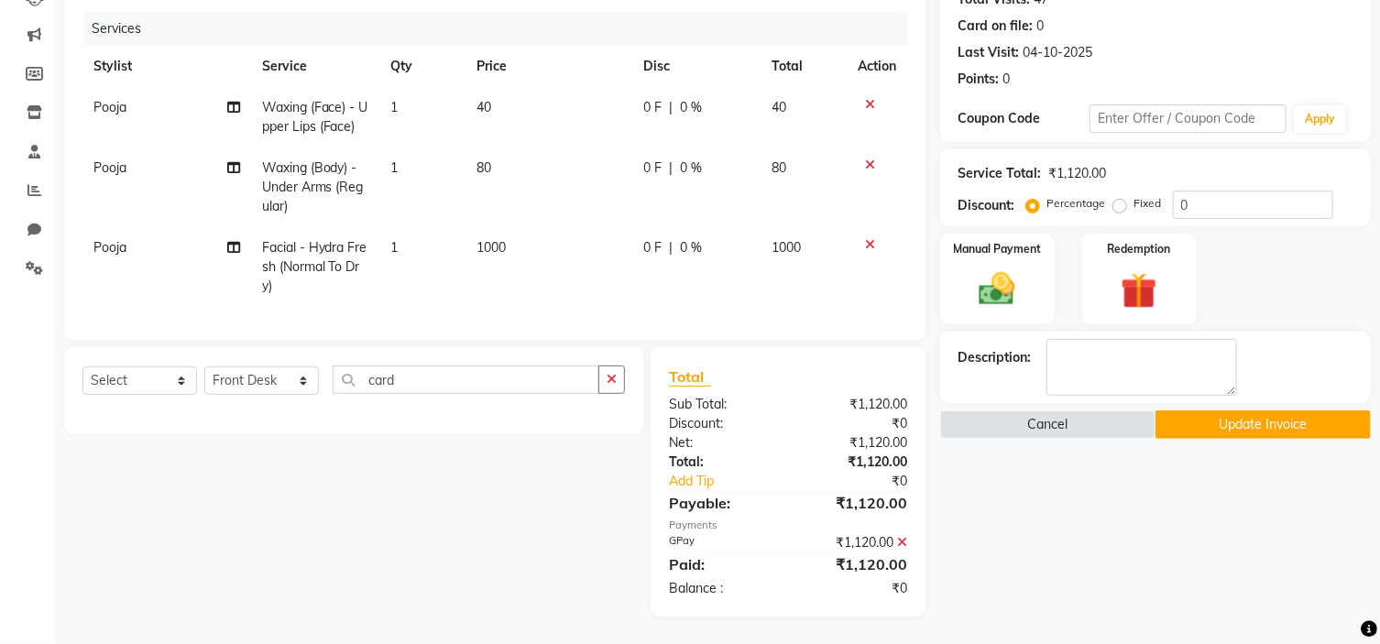
click at [903, 545] on icon at bounding box center [903, 542] width 10 height 13
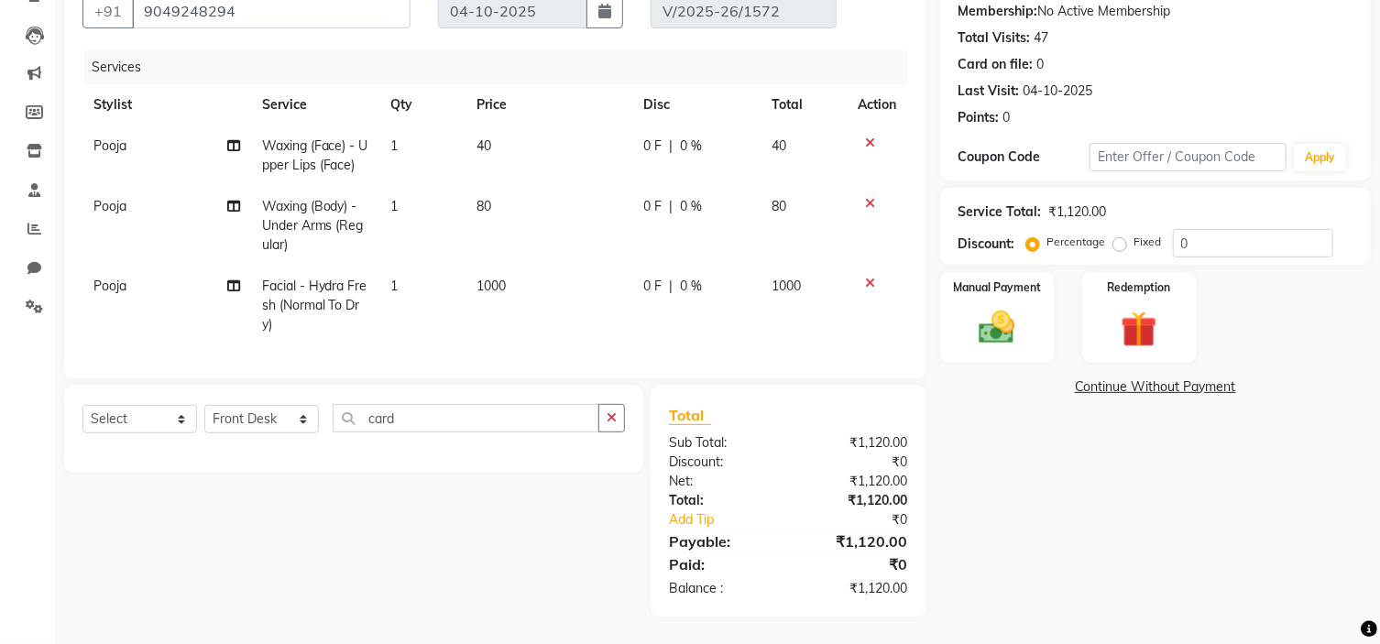
scroll to position [191, 0]
click at [452, 422] on input "card" at bounding box center [466, 418] width 267 height 28
type input "c"
click at [297, 415] on select "Select Stylist Chandani Front Desk [PERSON_NAME] [PERSON_NAME] Neha Pooja [PERS…" at bounding box center [261, 419] width 115 height 28
select select "3738"
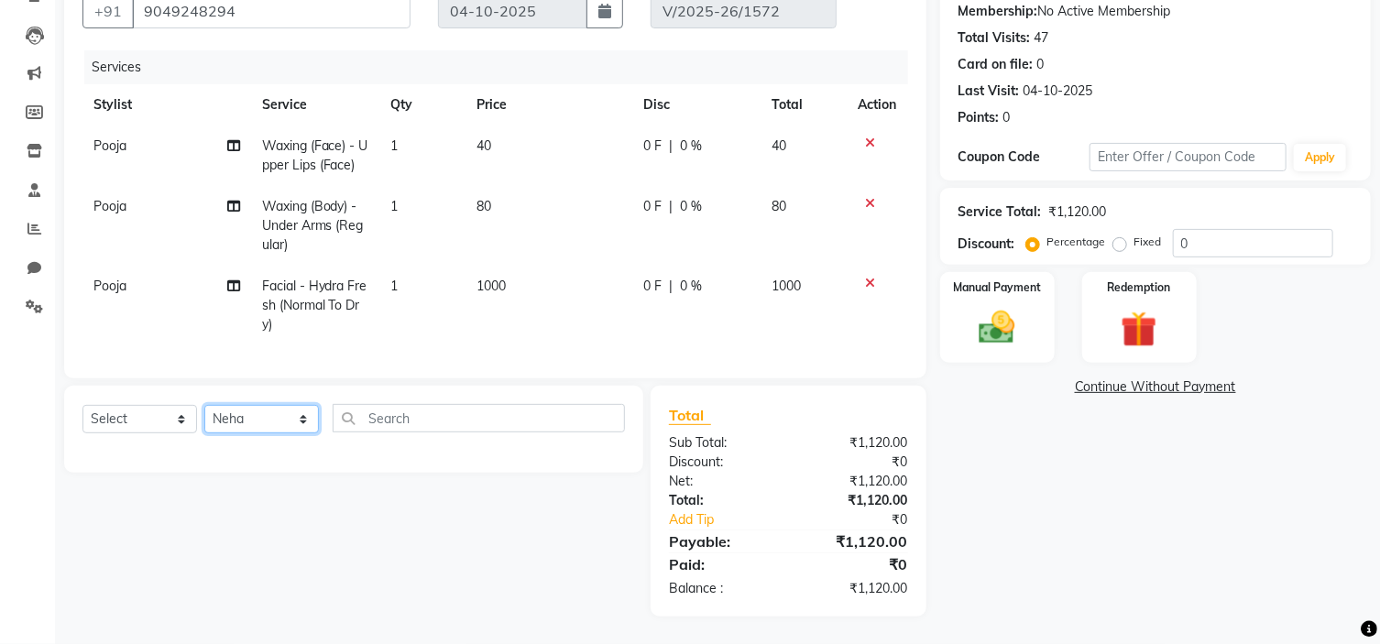
click at [204, 406] on select "Select Stylist Chandani Front Desk [PERSON_NAME] [PERSON_NAME] Neha Pooja [PERS…" at bounding box center [261, 419] width 115 height 28
click at [168, 421] on select "Select Service Product Membership Package Voucher Prepaid Gift Card" at bounding box center [139, 419] width 115 height 28
select select "service"
click at [82, 406] on select "Select Service Product Membership Package Voucher Prepaid Gift Card" at bounding box center [139, 419] width 115 height 28
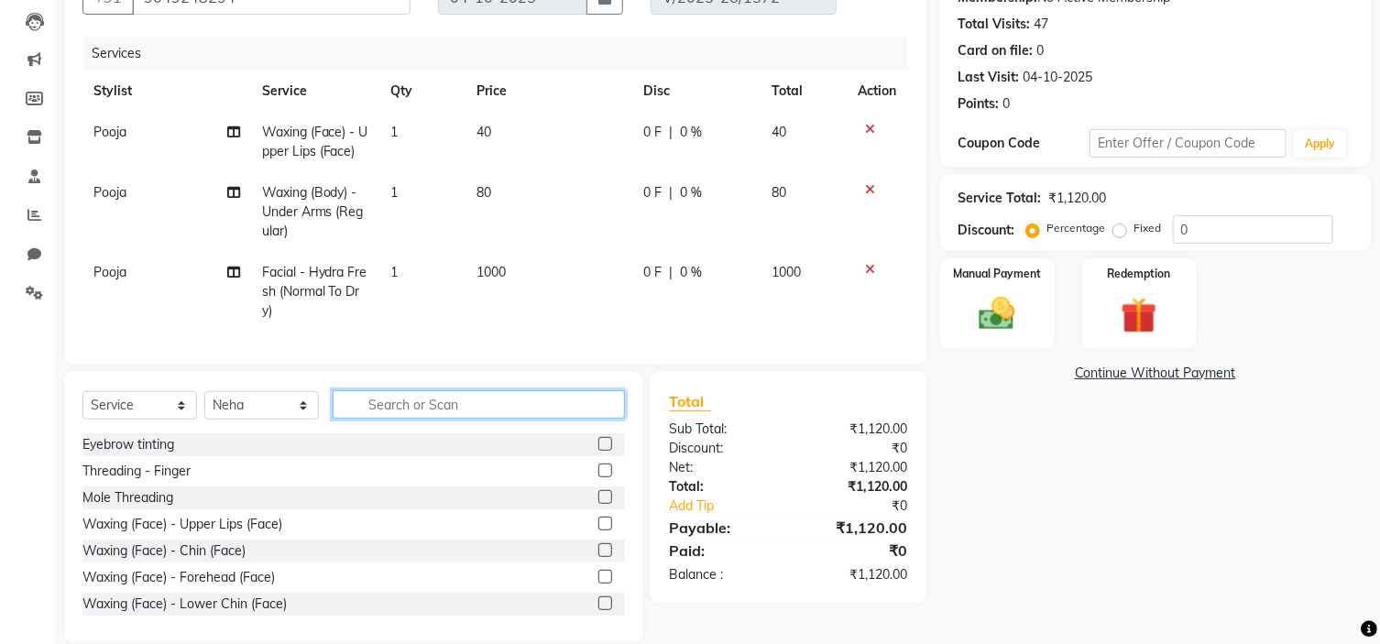
click at [413, 417] on input "text" at bounding box center [479, 404] width 292 height 28
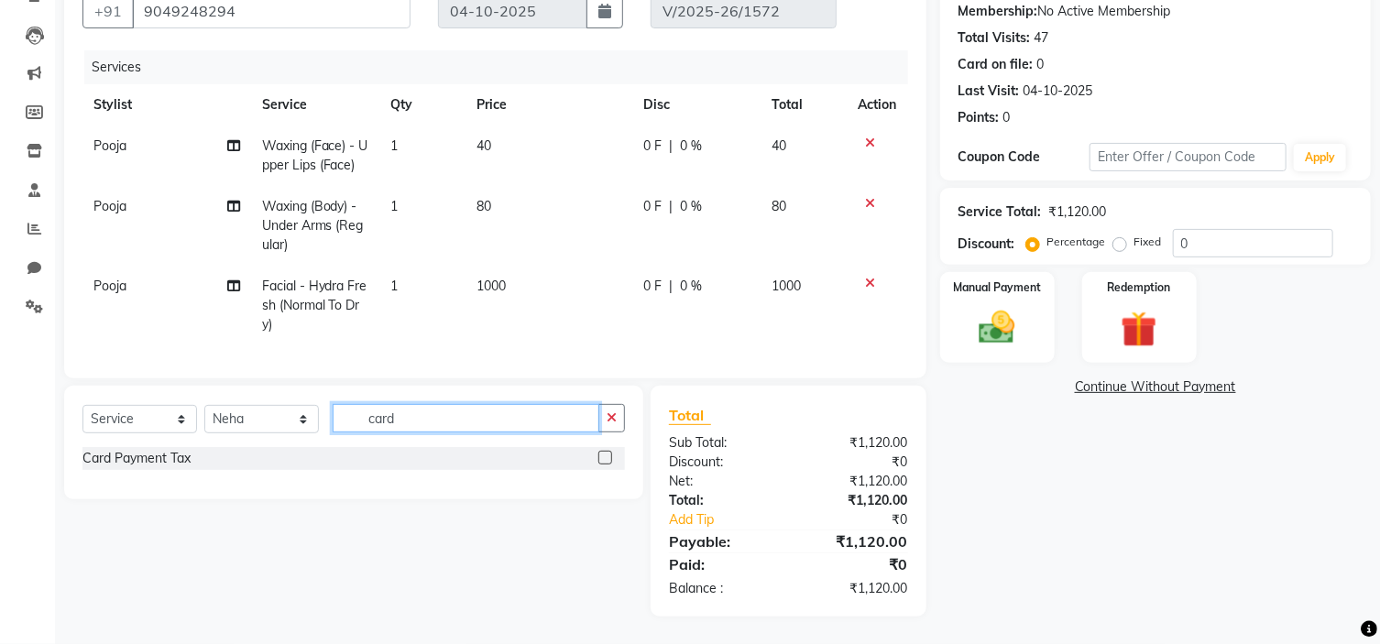
type input "card"
click at [603, 454] on label at bounding box center [605, 458] width 14 height 14
click at [603, 454] on input "checkbox" at bounding box center [604, 459] width 12 height 12
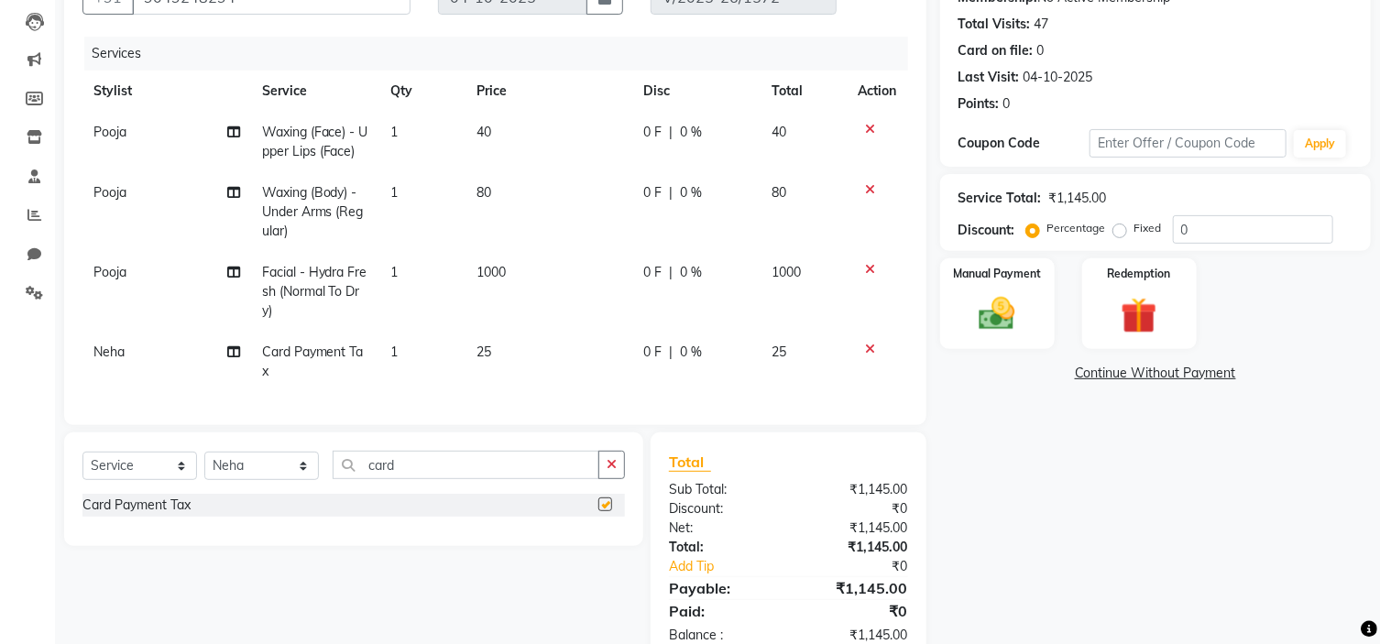
checkbox input "false"
click at [509, 348] on td "25" at bounding box center [549, 362] width 168 height 60
select select "3738"
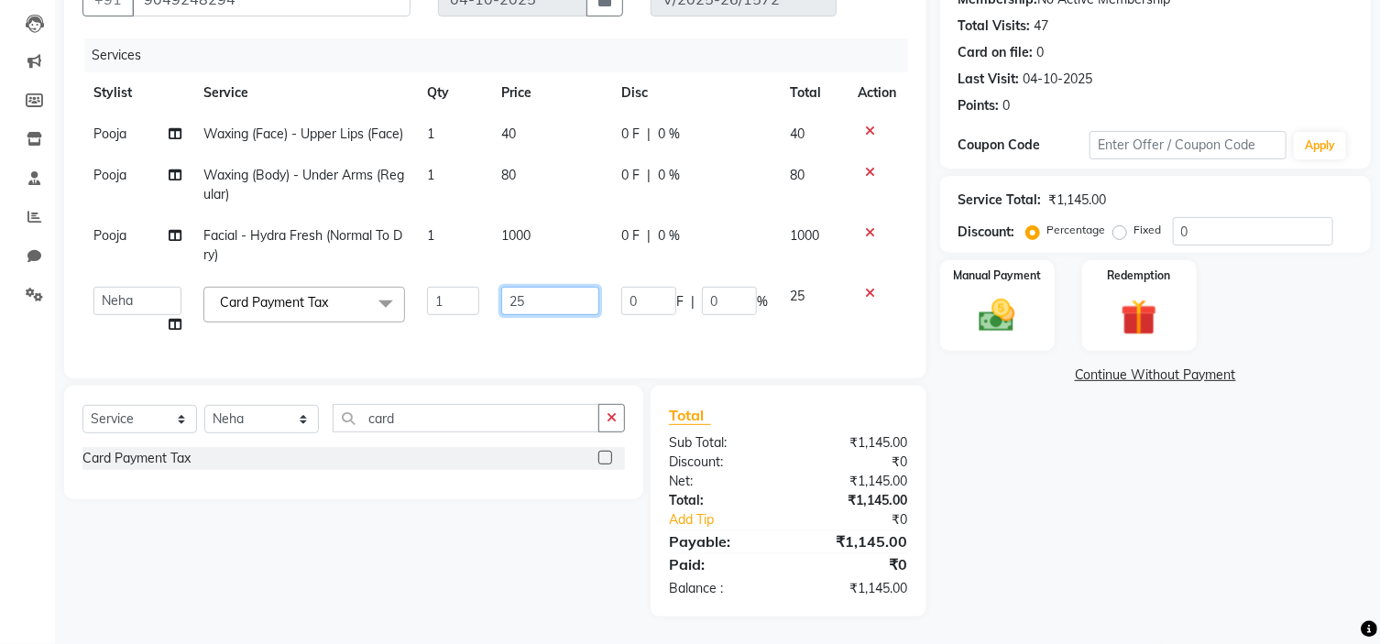
click at [547, 304] on input "25" at bounding box center [550, 301] width 98 height 28
type input "2"
type input "30"
click at [1116, 495] on div "Name: [PERSON_NAME] Membership: No Active Membership Total Visits: 47 Card on f…" at bounding box center [1162, 283] width 444 height 668
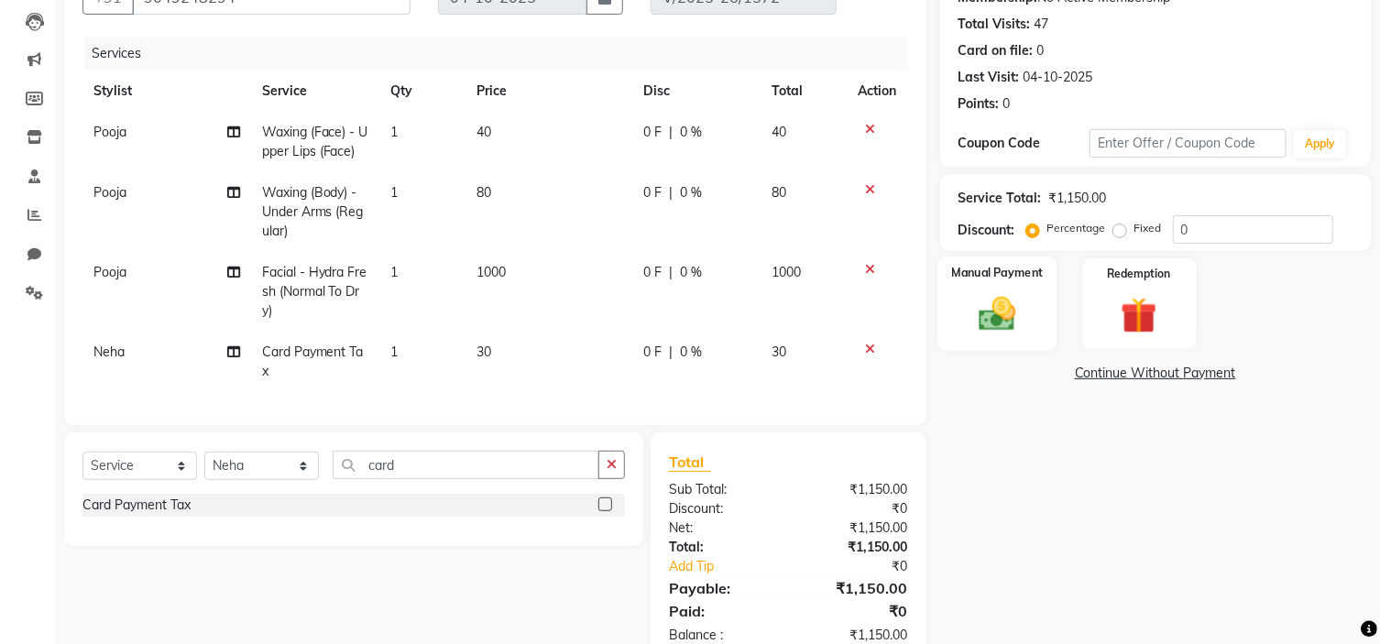
click at [1019, 307] on img at bounding box center [997, 314] width 60 height 43
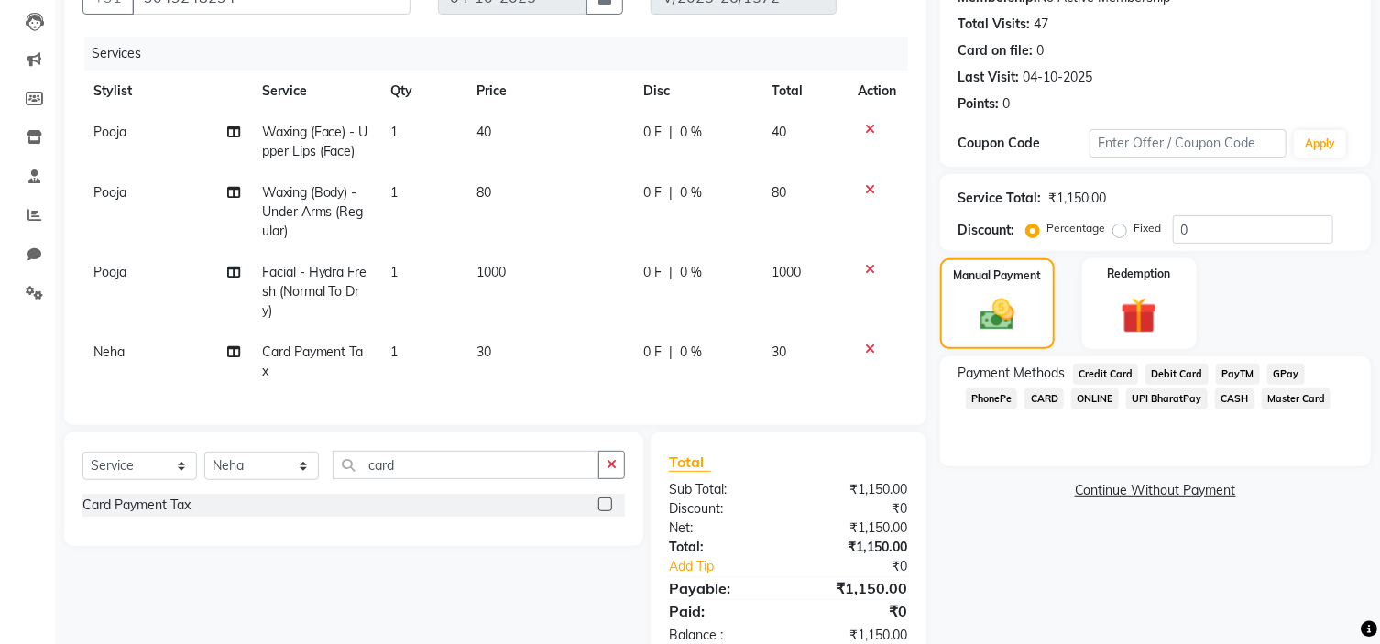
click at [1097, 376] on span "Credit Card" at bounding box center [1106, 374] width 66 height 21
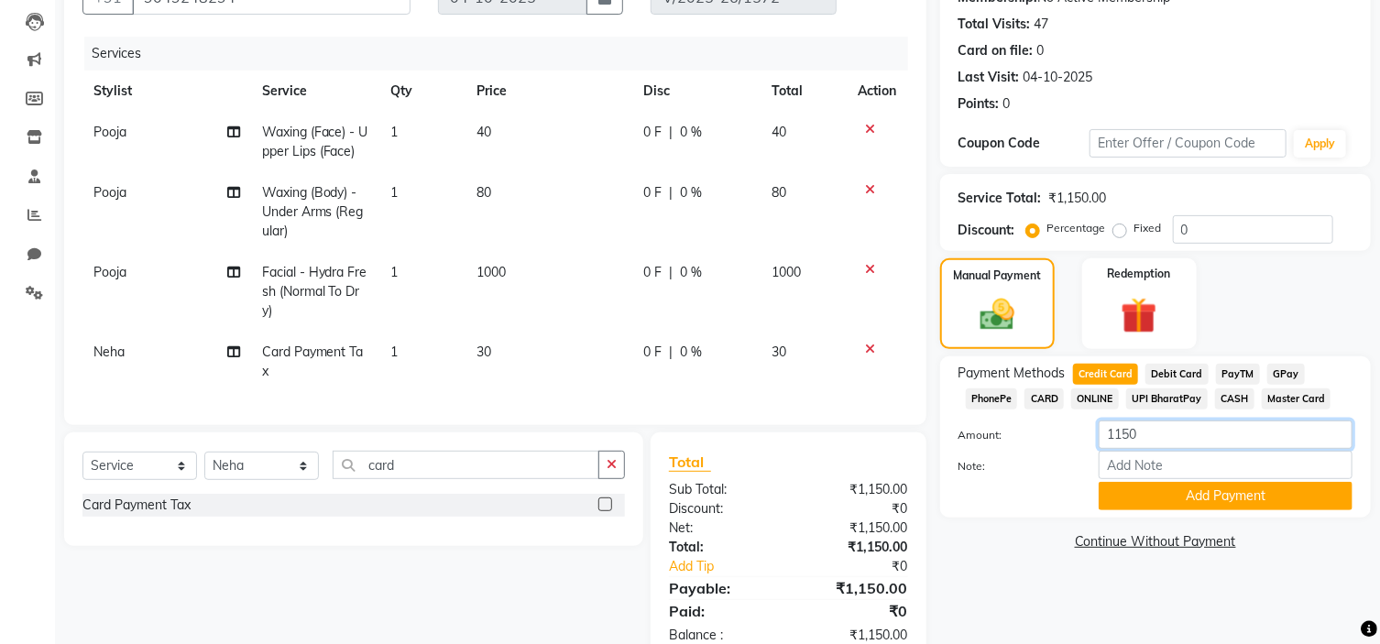
click at [1194, 437] on input "1150" at bounding box center [1226, 435] width 254 height 28
type input "1120"
click at [1193, 498] on button "Add Payment" at bounding box center [1226, 496] width 254 height 28
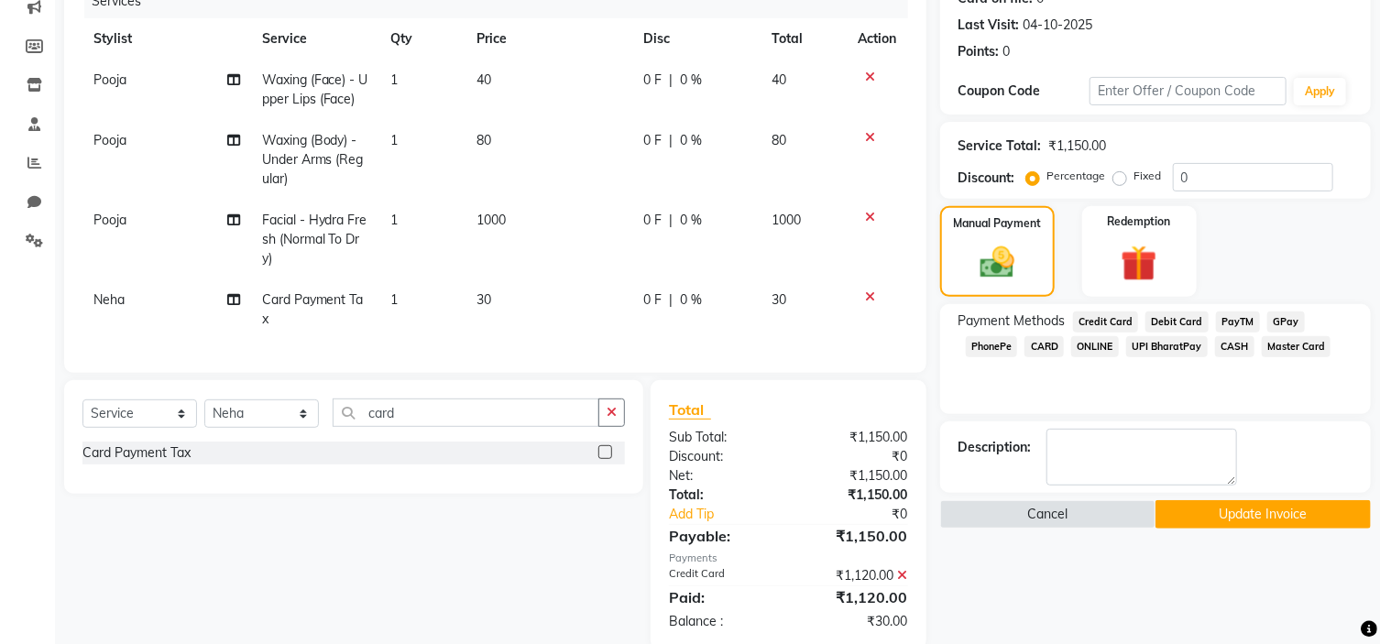
scroll to position [290, 0]
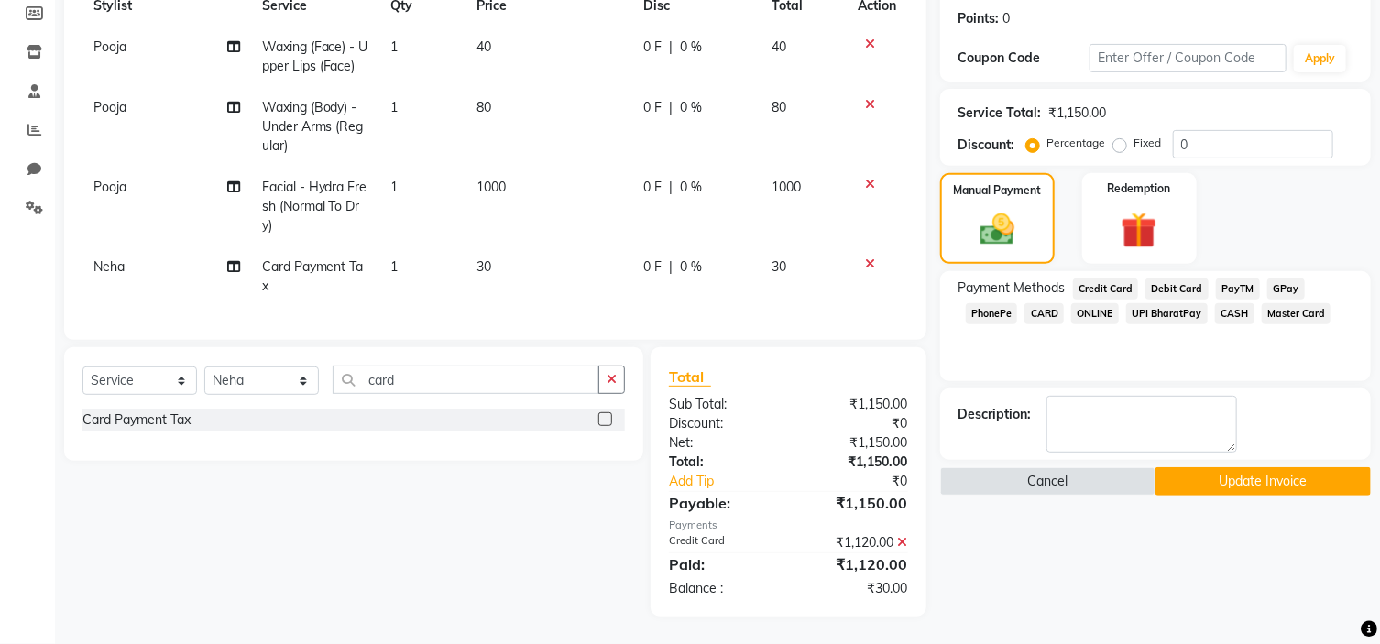
click at [1330, 474] on button "Update Invoice" at bounding box center [1262, 481] width 215 height 28
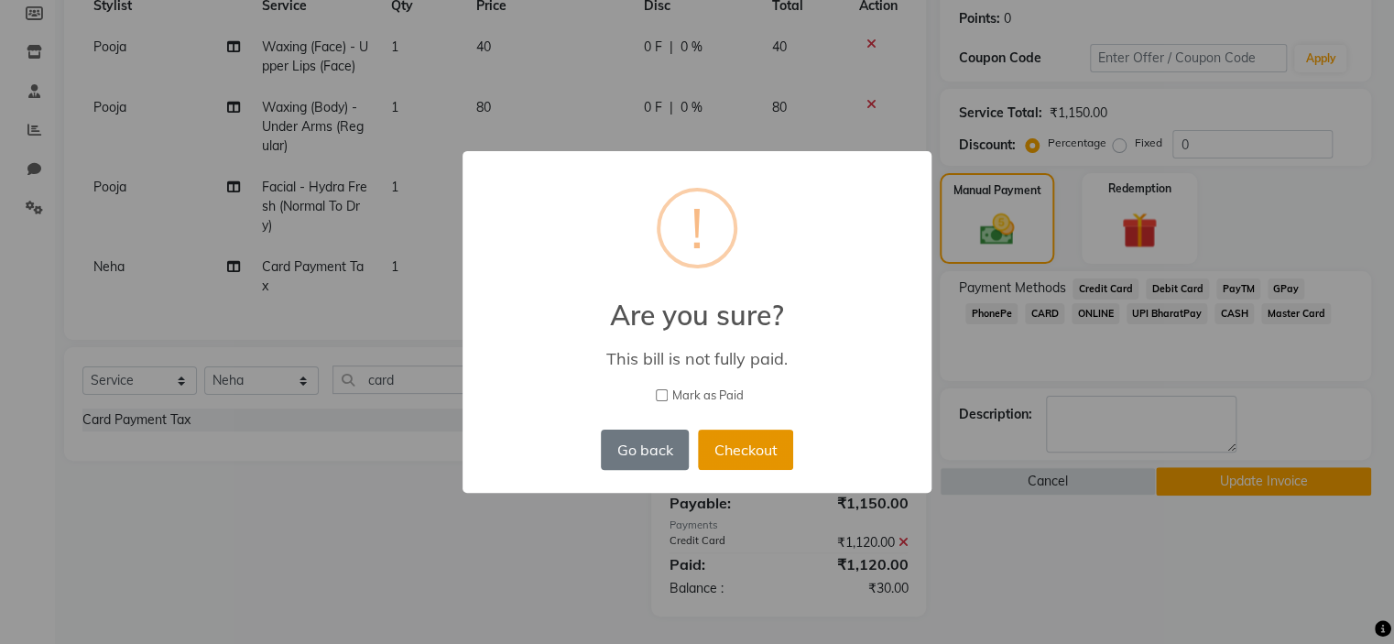
click at [762, 461] on button "Checkout" at bounding box center [745, 450] width 95 height 40
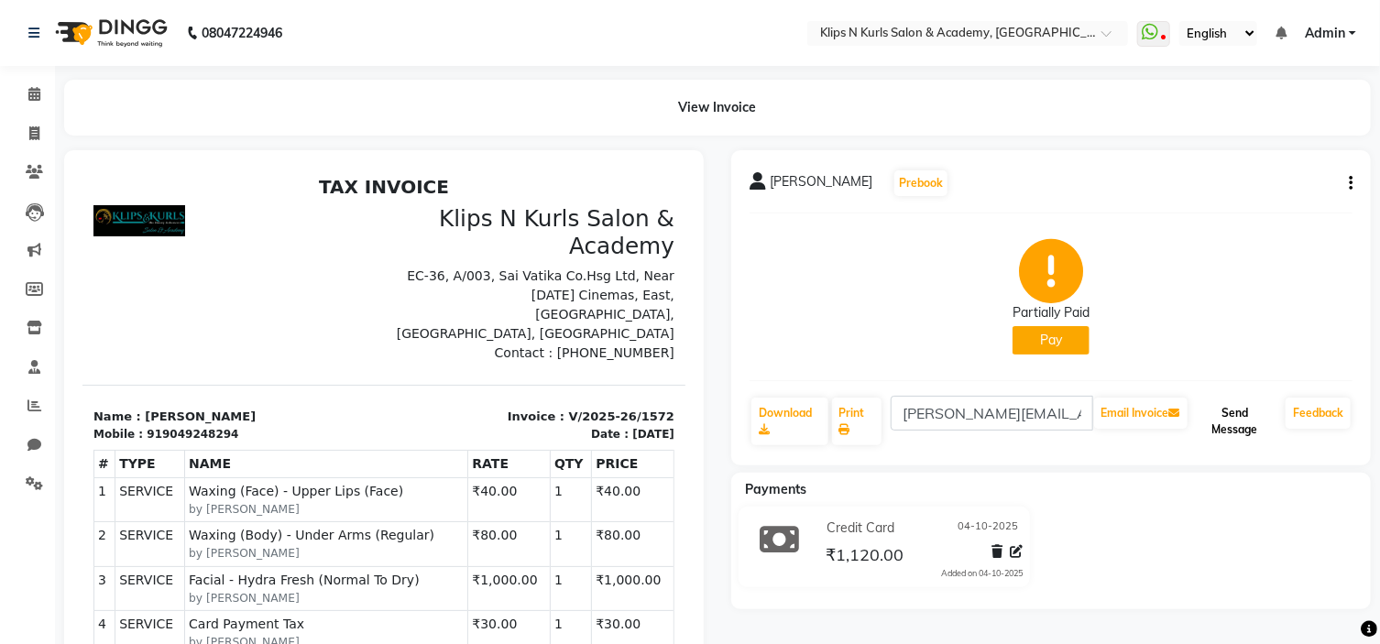
click at [1209, 435] on button "Send Message" at bounding box center [1234, 422] width 87 height 48
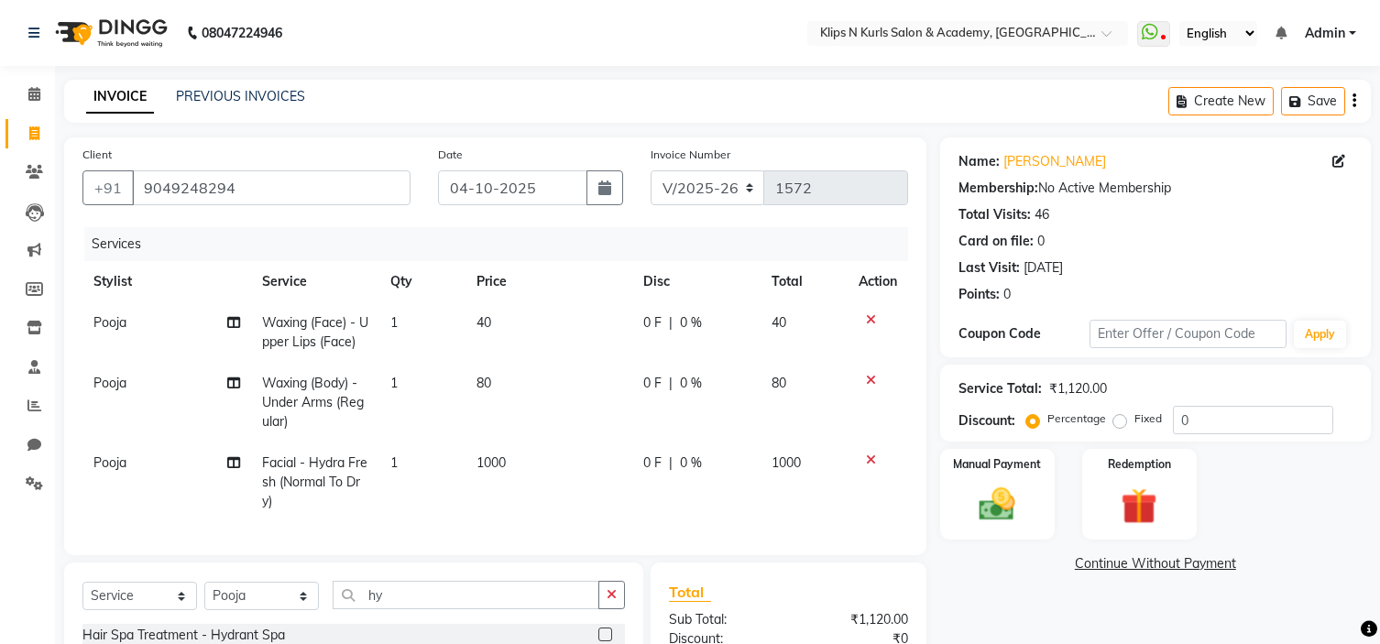
select select "124"
select select "service"
select select "86065"
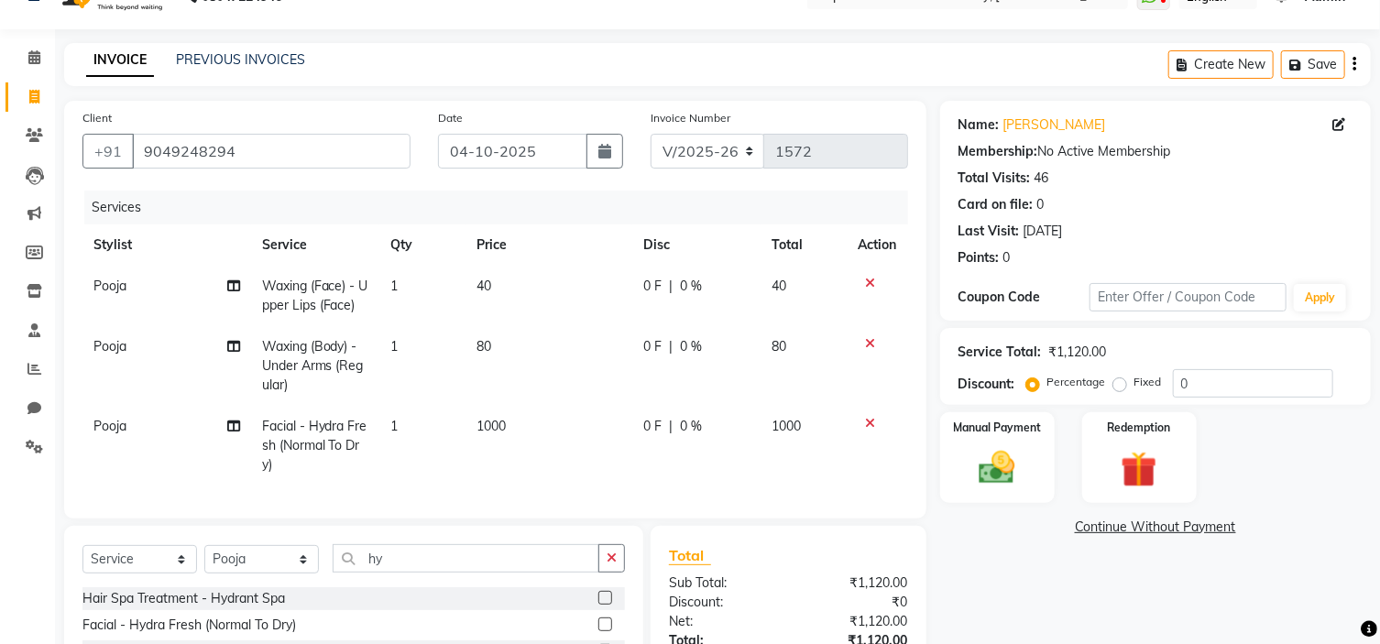
scroll to position [37, 0]
click at [33, 128] on icon at bounding box center [34, 135] width 17 height 14
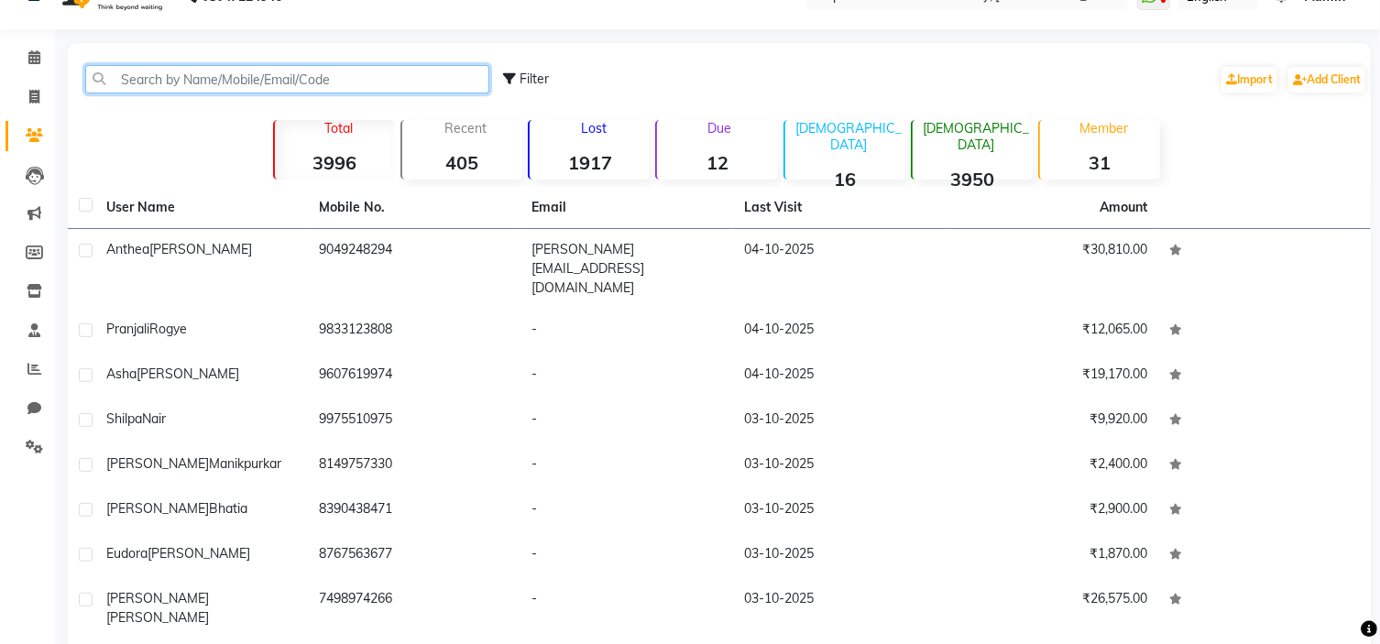
click at [193, 77] on input "text" at bounding box center [287, 79] width 404 height 28
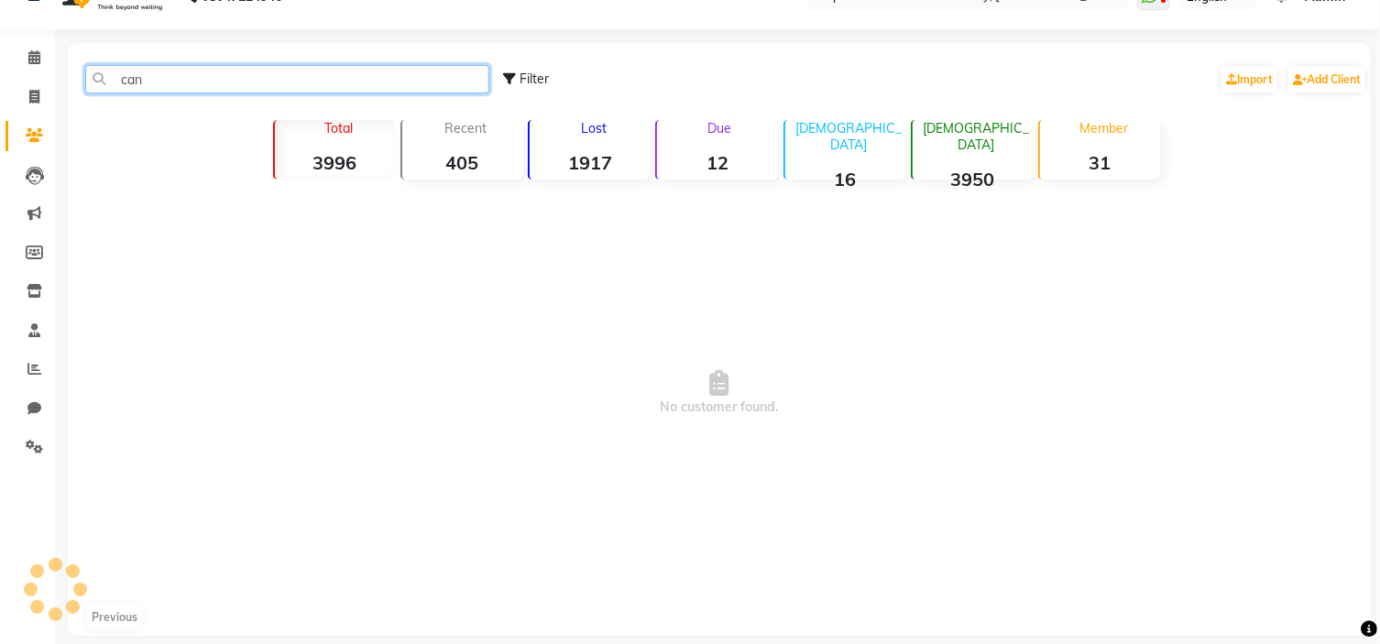
scroll to position [12, 0]
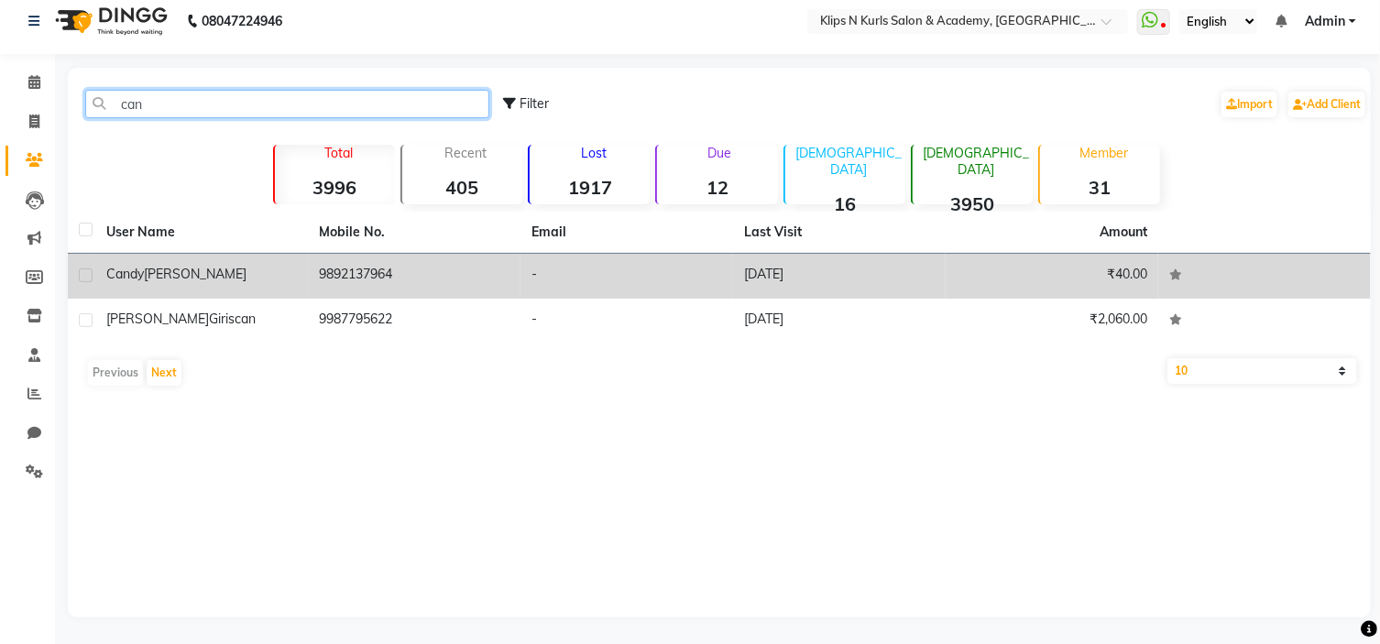
type input "can"
click at [288, 265] on div "Candy barrett" at bounding box center [201, 274] width 191 height 19
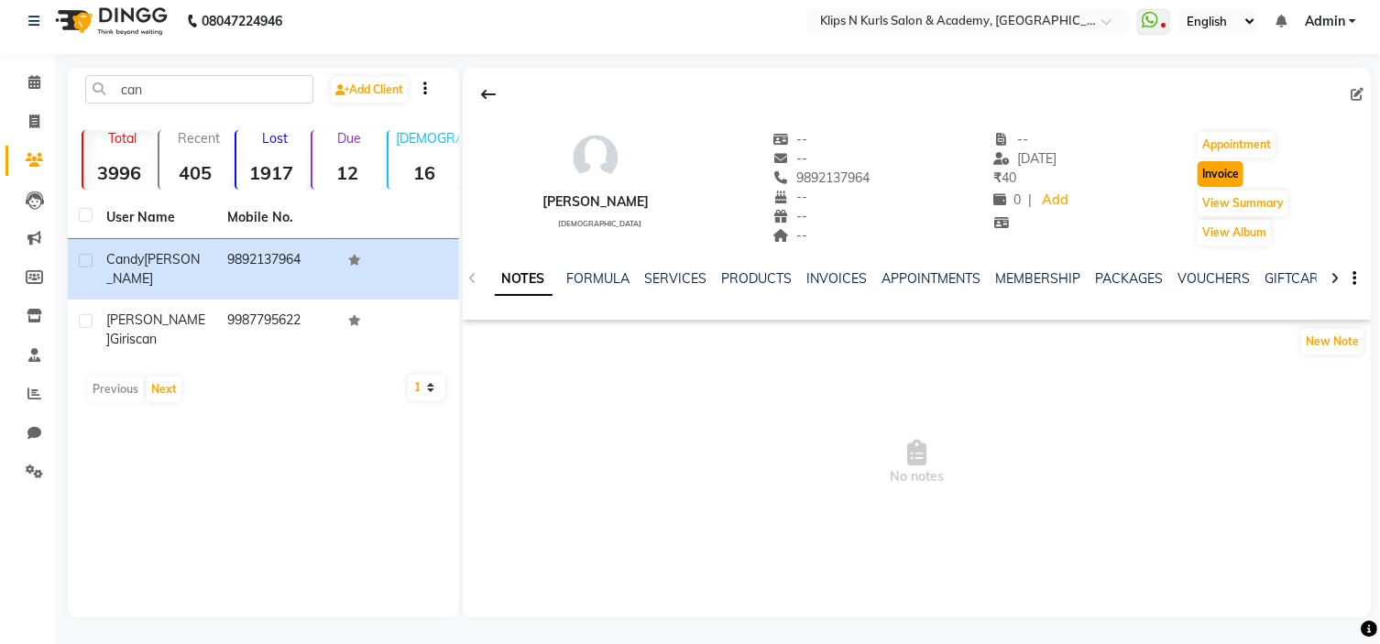
click at [1236, 171] on button "Invoice" at bounding box center [1221, 174] width 46 height 26
select select "124"
select select "service"
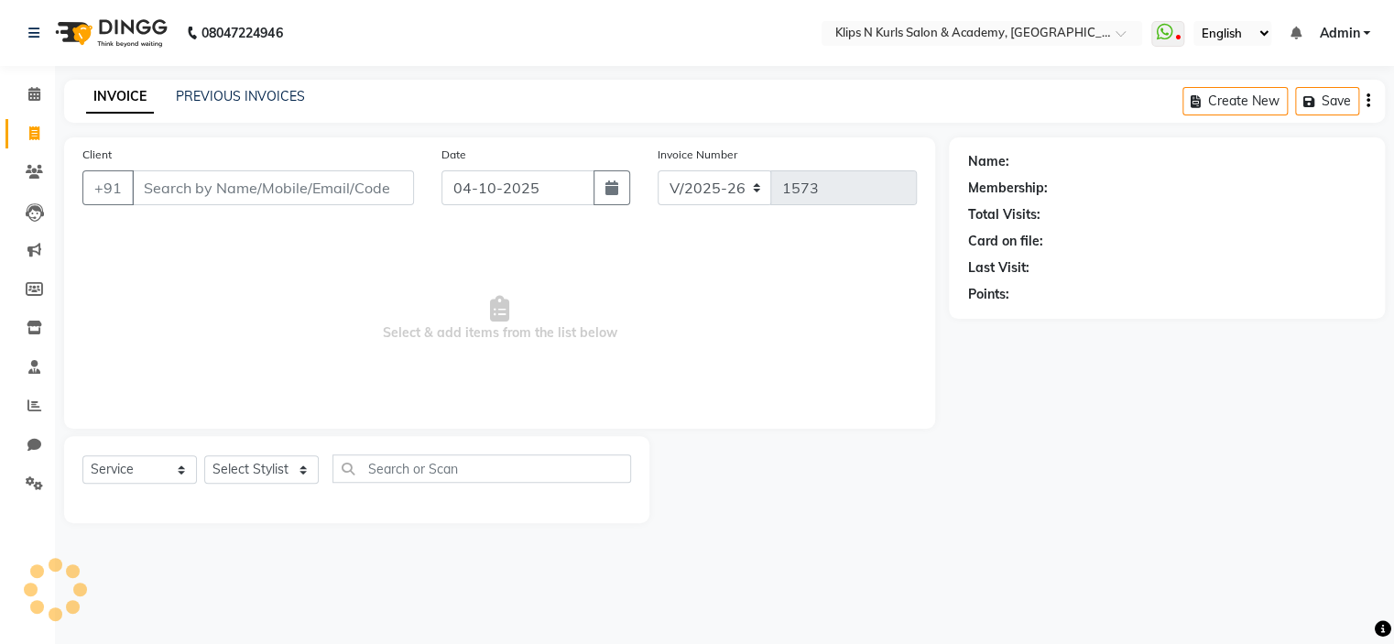
type input "9892137964"
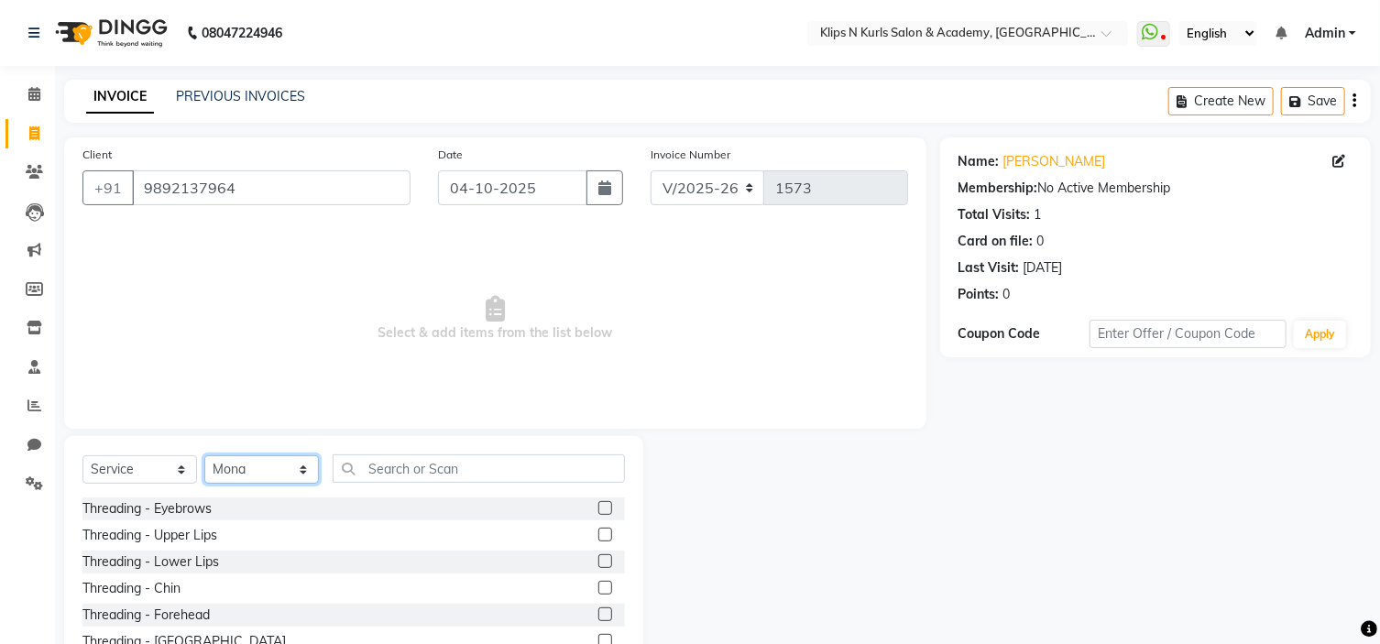
click at [279, 471] on select "Select Stylist Chandani Front Desk [PERSON_NAME] [PERSON_NAME] Neha Pooja [PERS…" at bounding box center [261, 469] width 115 height 28
select select "71846"
click at [204, 456] on select "Select Stylist Chandani Front Desk [PERSON_NAME] [PERSON_NAME] Neha Pooja [PERS…" at bounding box center [261, 469] width 115 height 28
click at [403, 456] on input "text" at bounding box center [479, 468] width 292 height 28
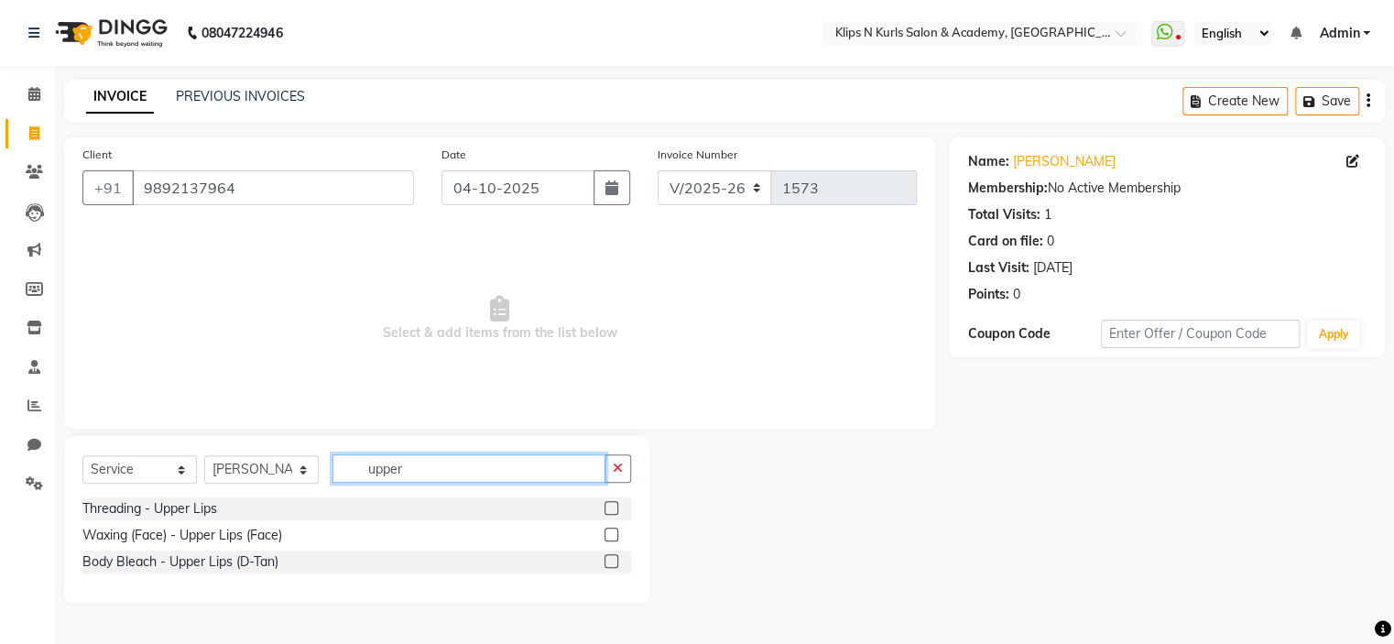
type input "upper"
click at [607, 527] on div at bounding box center [618, 535] width 27 height 23
click at [607, 533] on label at bounding box center [612, 535] width 14 height 14
click at [607, 533] on input "checkbox" at bounding box center [611, 536] width 12 height 12
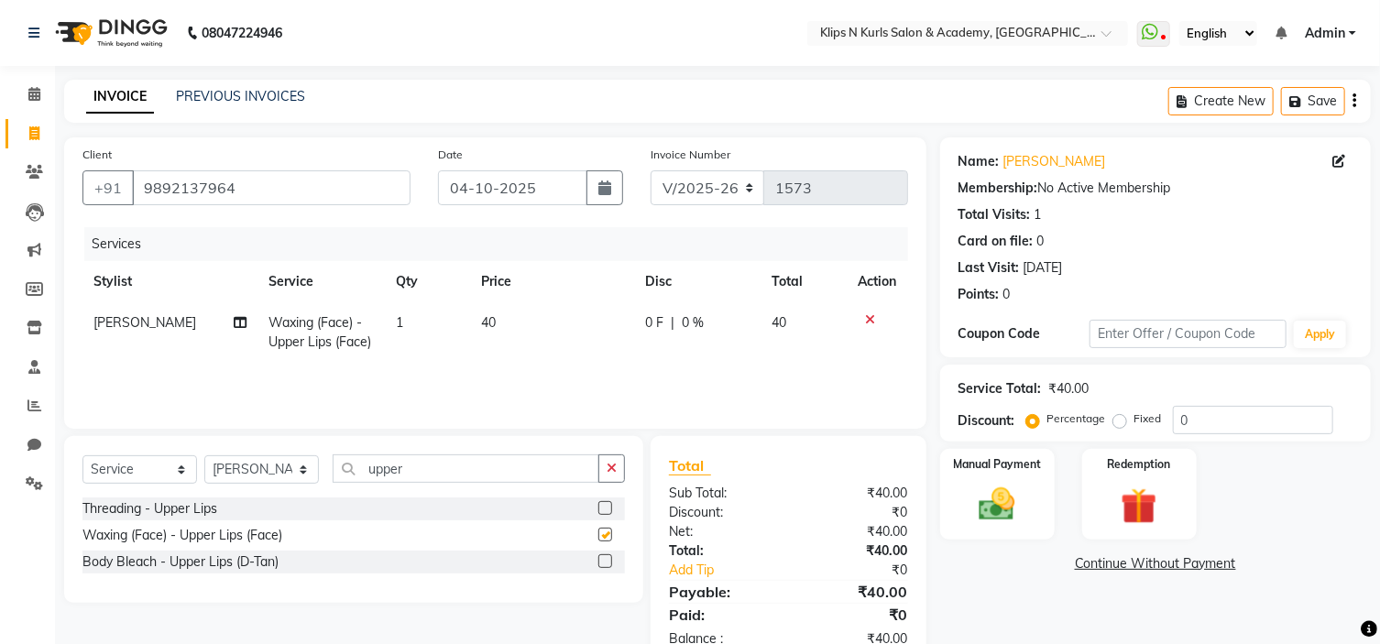
checkbox input "false"
click at [270, 466] on select "Select Stylist Chandani Front Desk [PERSON_NAME] [PERSON_NAME] Neha Pooja [PERS…" at bounding box center [261, 469] width 115 height 28
select select "19587"
click at [204, 456] on select "Select Stylist Chandani Front Desk [PERSON_NAME] [PERSON_NAME] Neha Pooja [PERS…" at bounding box center [261, 469] width 115 height 28
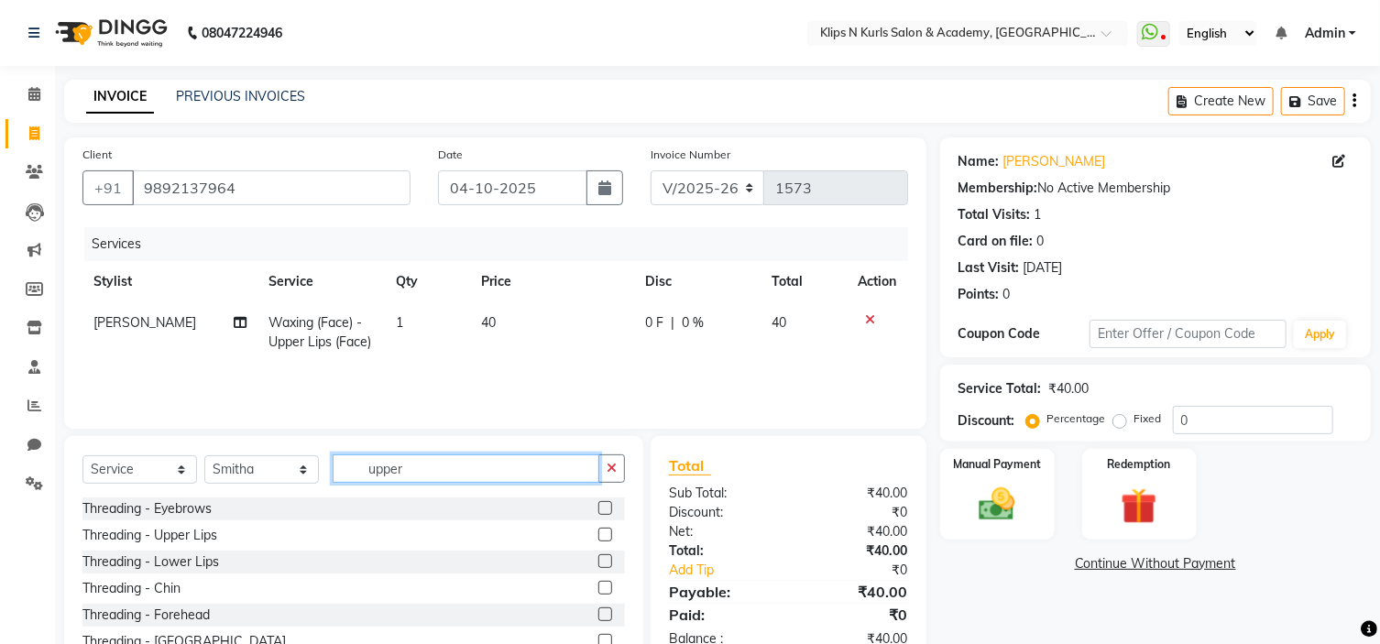
click at [459, 467] on input "upper" at bounding box center [466, 468] width 267 height 28
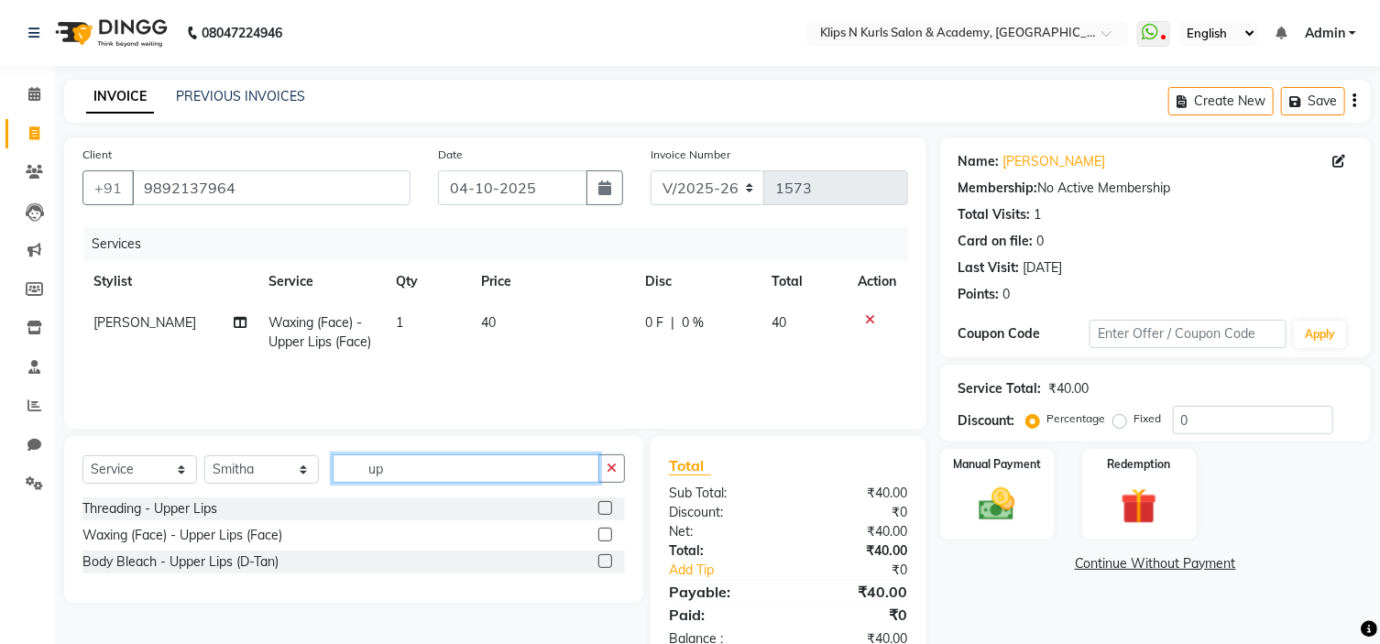
type input "u"
type input "d"
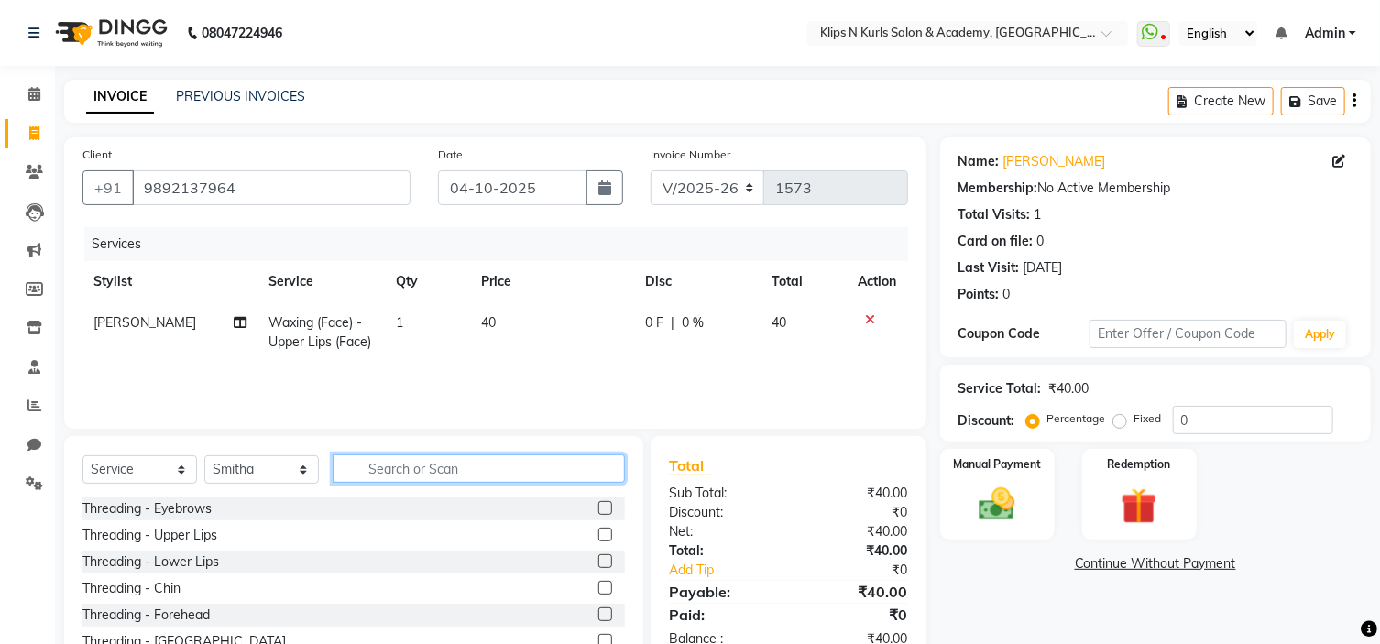
type input "b"
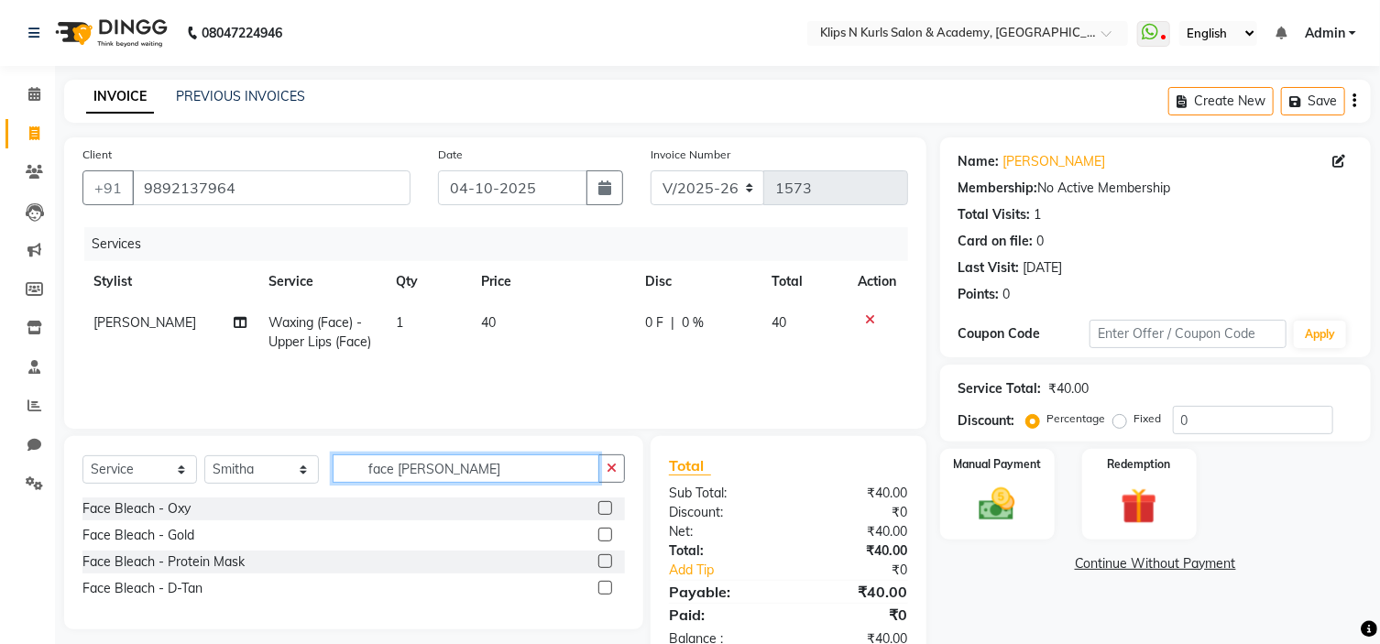
type input "face blea"
click at [604, 587] on label at bounding box center [605, 588] width 14 height 14
click at [604, 587] on input "checkbox" at bounding box center [604, 589] width 12 height 12
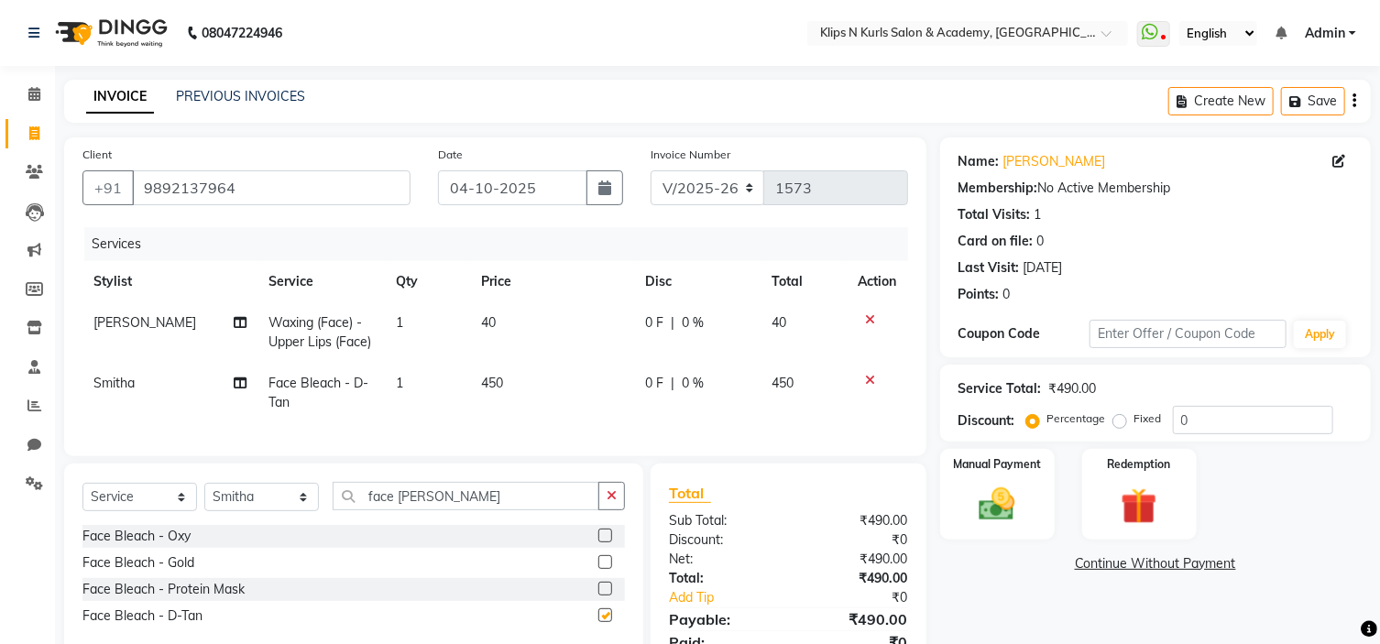
checkbox input "false"
click at [440, 499] on input "face blea" at bounding box center [466, 496] width 267 height 28
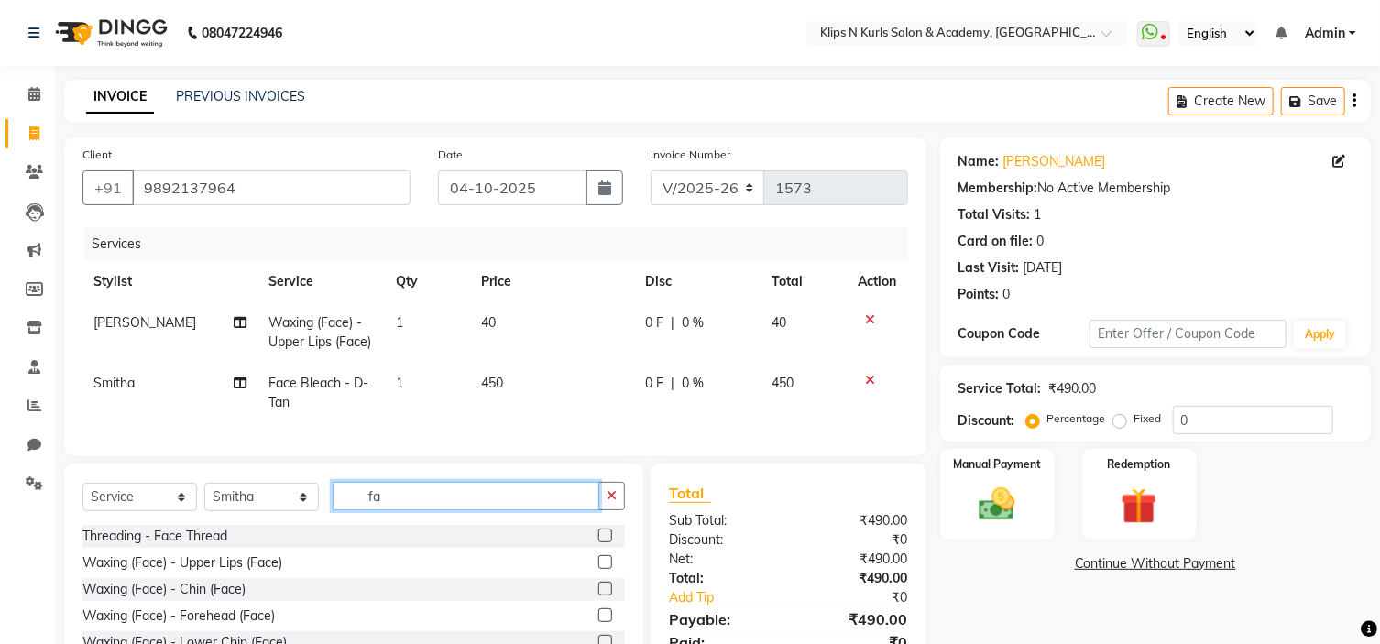
type input "f"
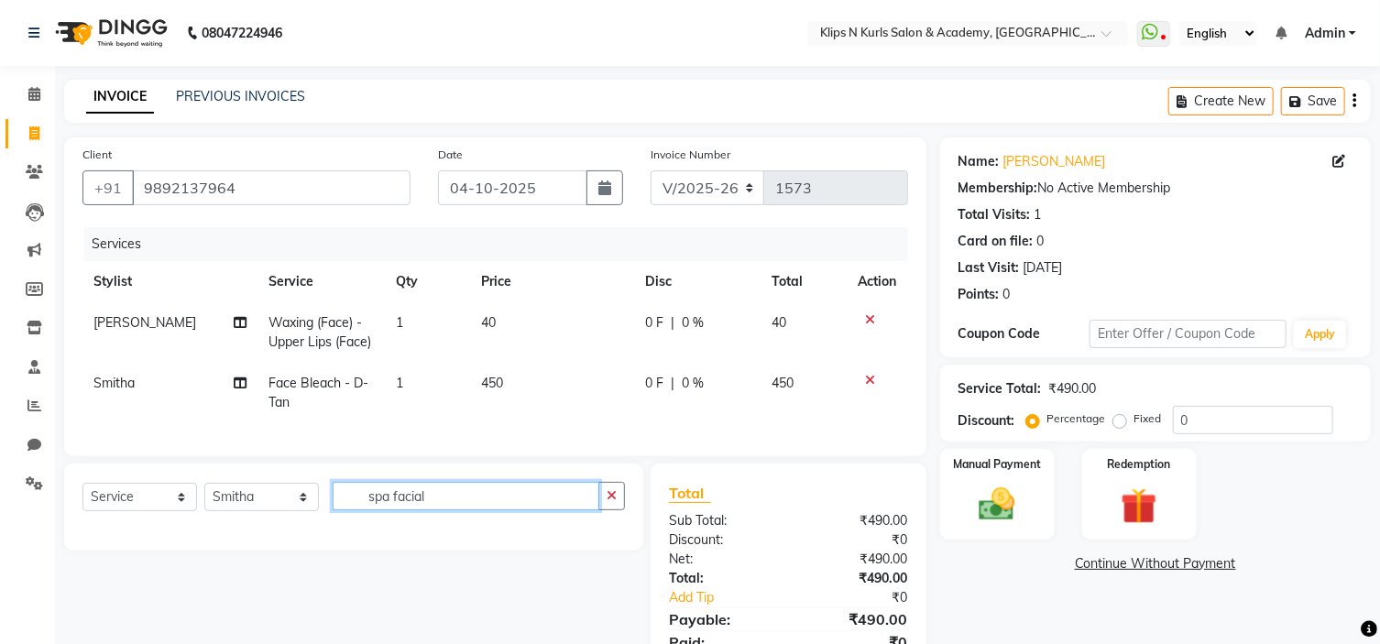
click at [526, 501] on input "spa facial" at bounding box center [466, 496] width 267 height 28
click at [541, 510] on input "spa facial" at bounding box center [466, 496] width 267 height 28
type input "spa facial"
click at [610, 502] on icon "button" at bounding box center [612, 495] width 10 height 13
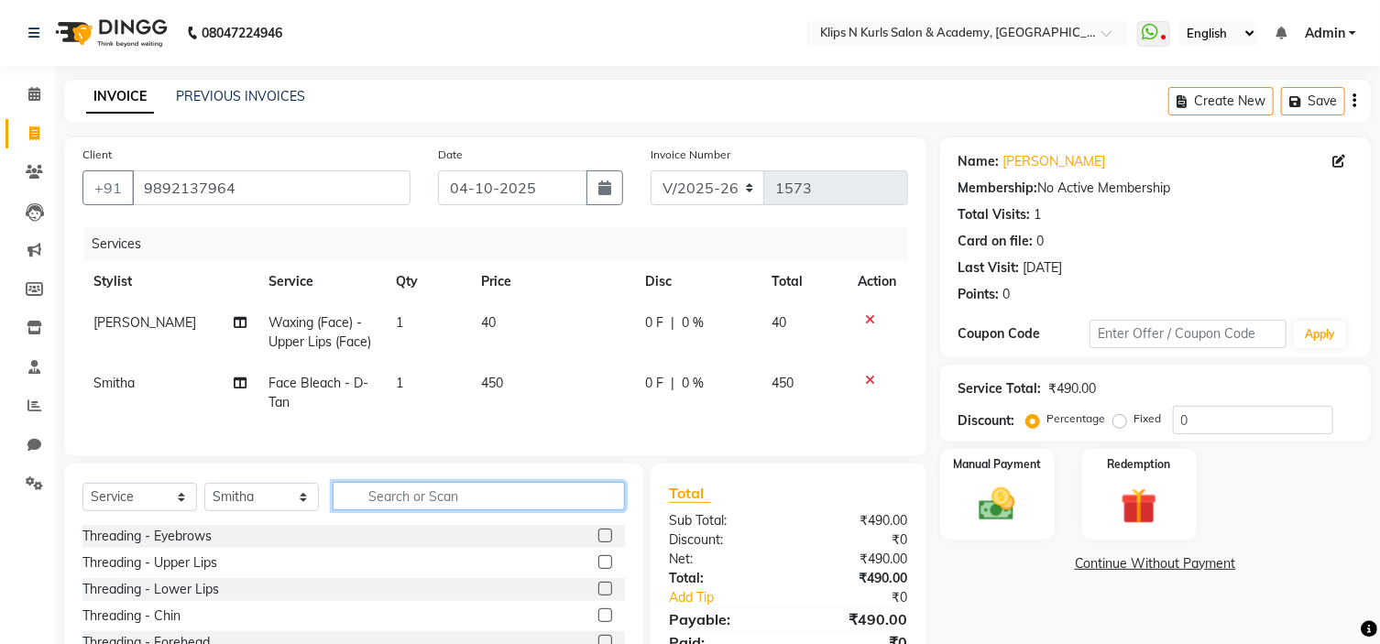
click at [528, 505] on input "text" at bounding box center [479, 496] width 292 height 28
type input "facial"
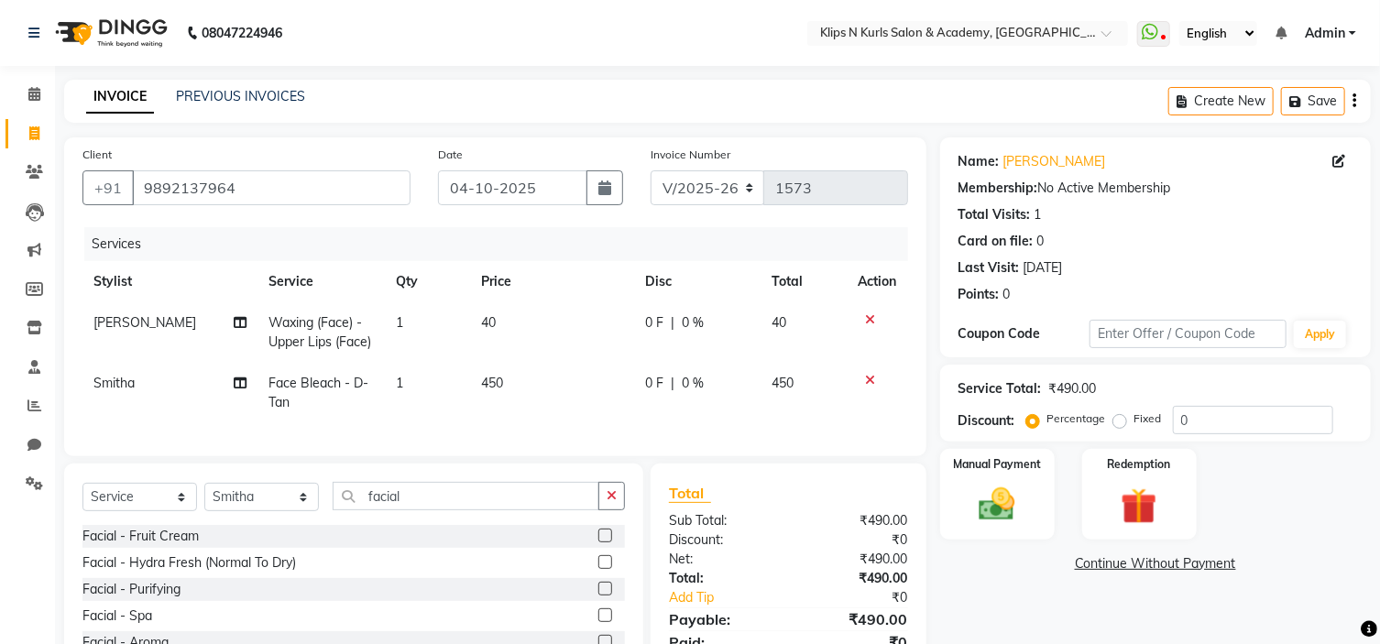
click at [598, 622] on label at bounding box center [605, 615] width 14 height 14
click at [598, 622] on input "checkbox" at bounding box center [604, 616] width 12 height 12
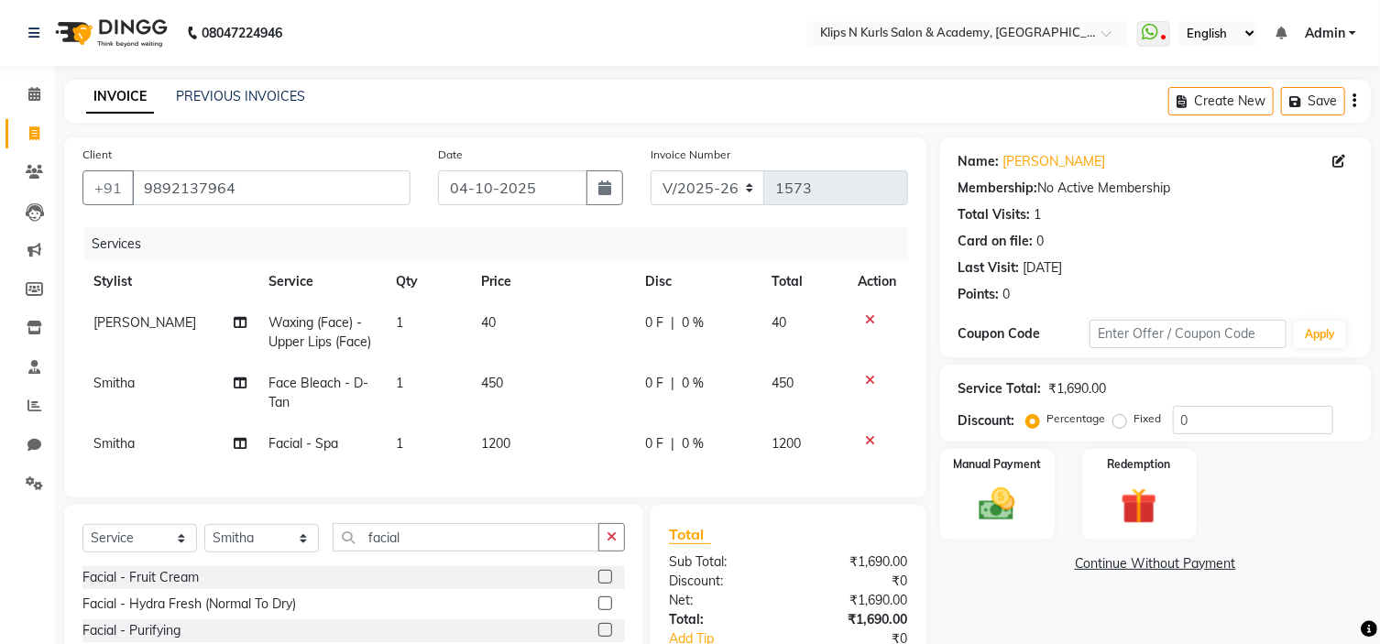
checkbox input "false"
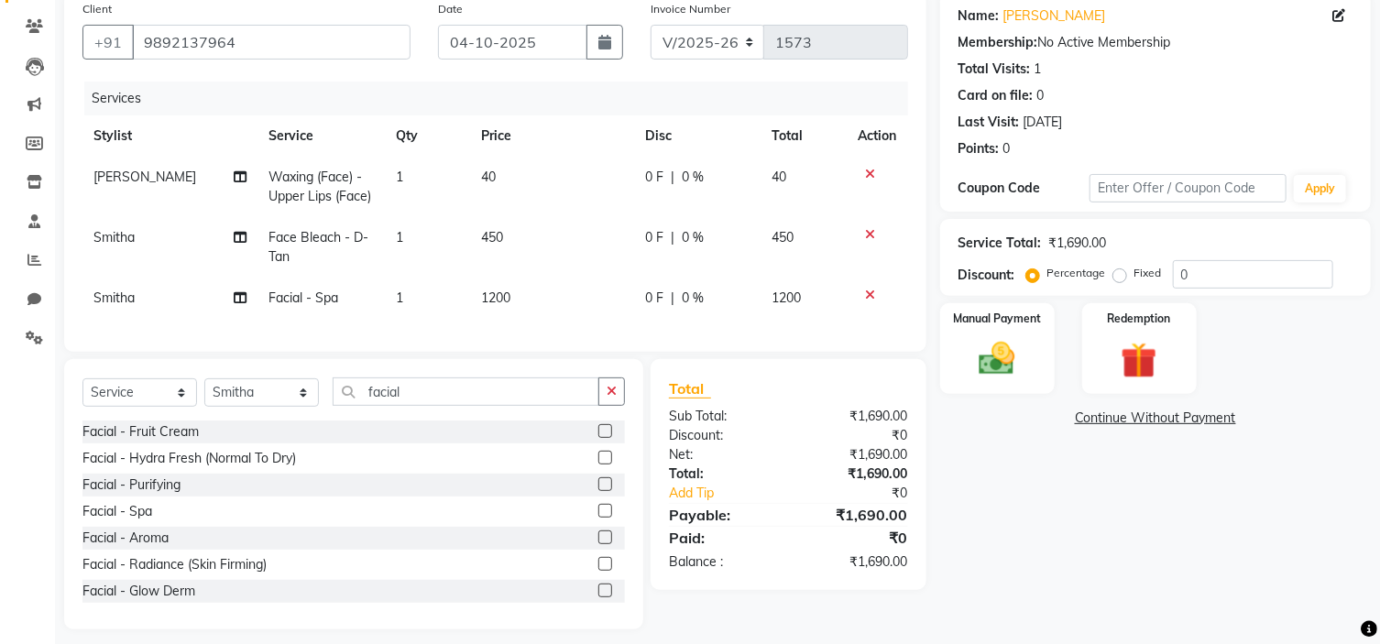
scroll to position [172, 0]
